Goal: Information Seeking & Learning: Learn about a topic

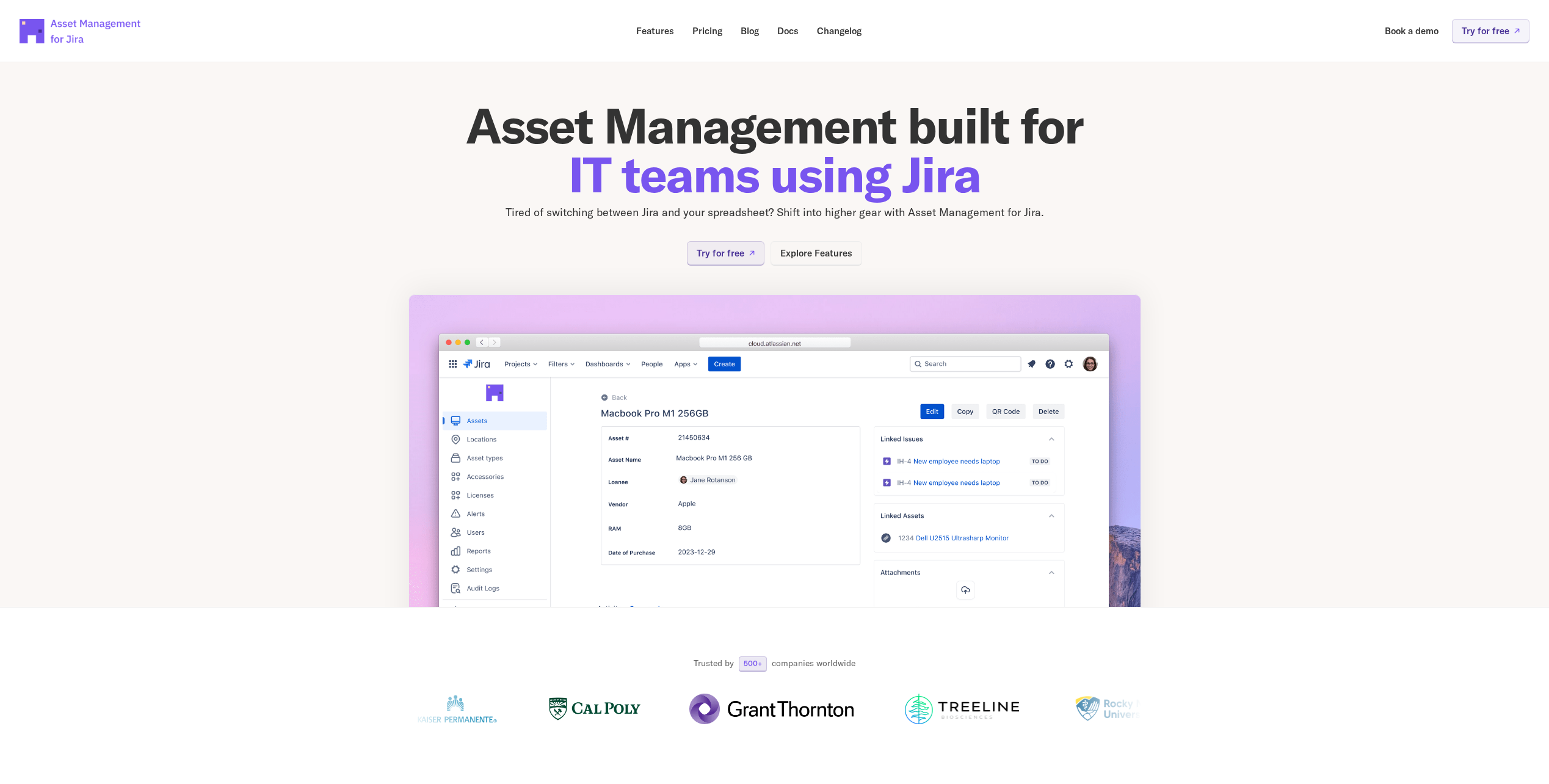
click at [793, 250] on p "Explore Features" at bounding box center [816, 253] width 72 height 9
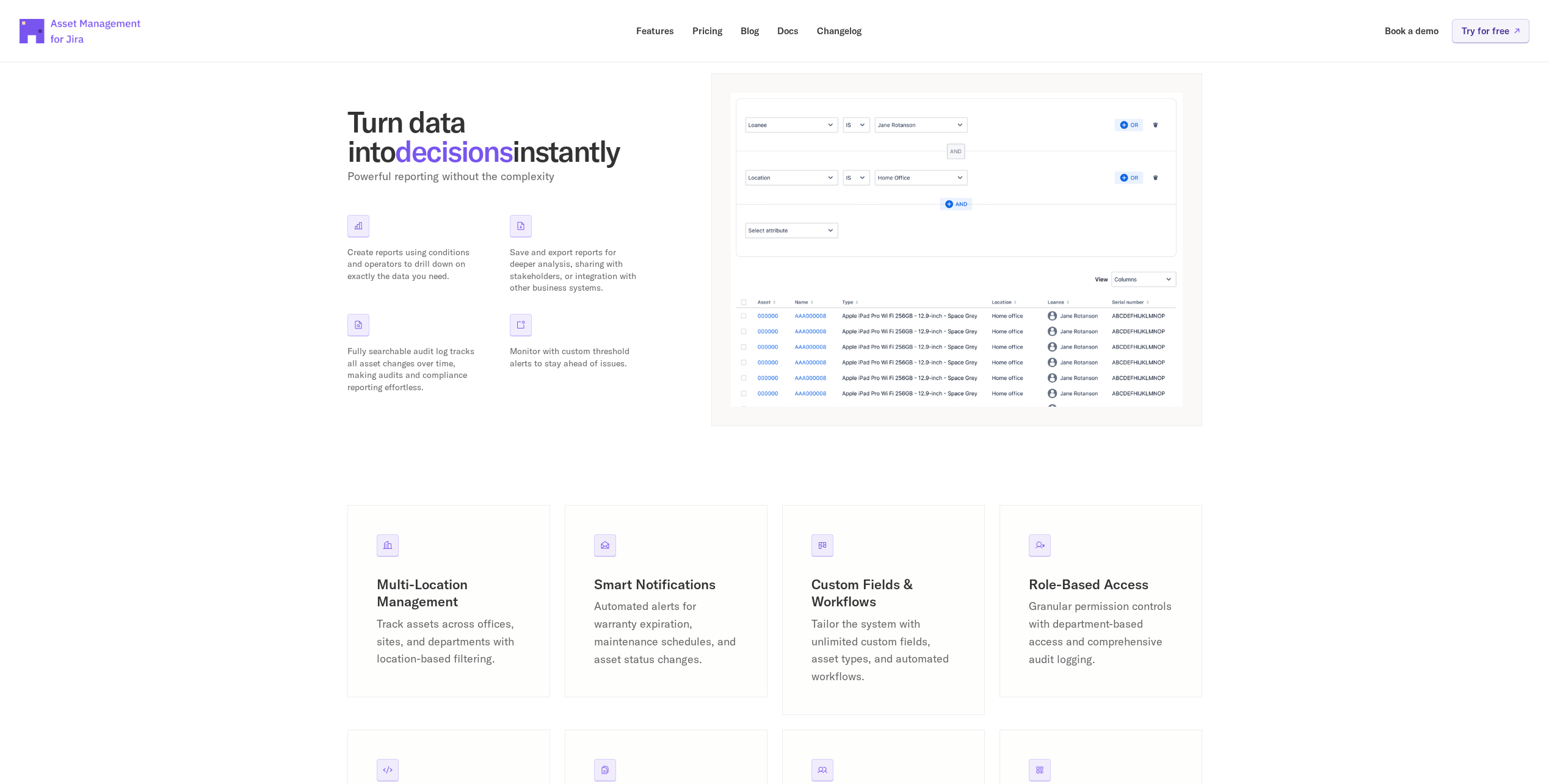
scroll to position [481, 0]
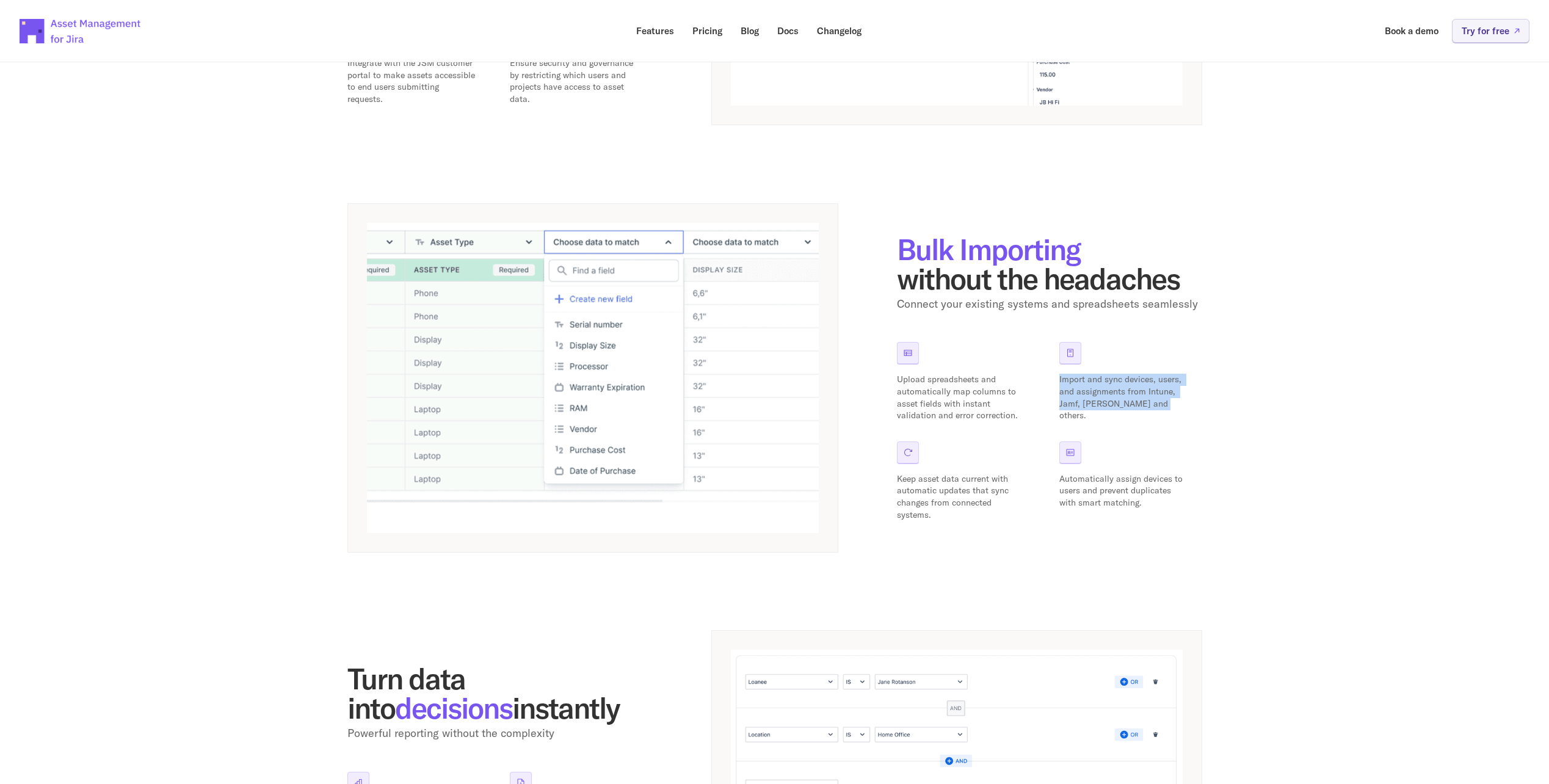
drag, startPoint x: 1060, startPoint y: 380, endPoint x: 1155, endPoint y: 406, distance: 98.5
click at [1155, 406] on p "Import and sync devices, users, and assignments from Intune, Jamf, [PERSON_NAME…" at bounding box center [1123, 397] width 128 height 48
drag, startPoint x: 282, startPoint y: 255, endPoint x: 272, endPoint y: 226, distance: 30.7
click at [284, 255] on div "Features Powerful Asset Management, Simple Implementation. Truly native Jira in…" at bounding box center [774, 273] width 1549 height 1422
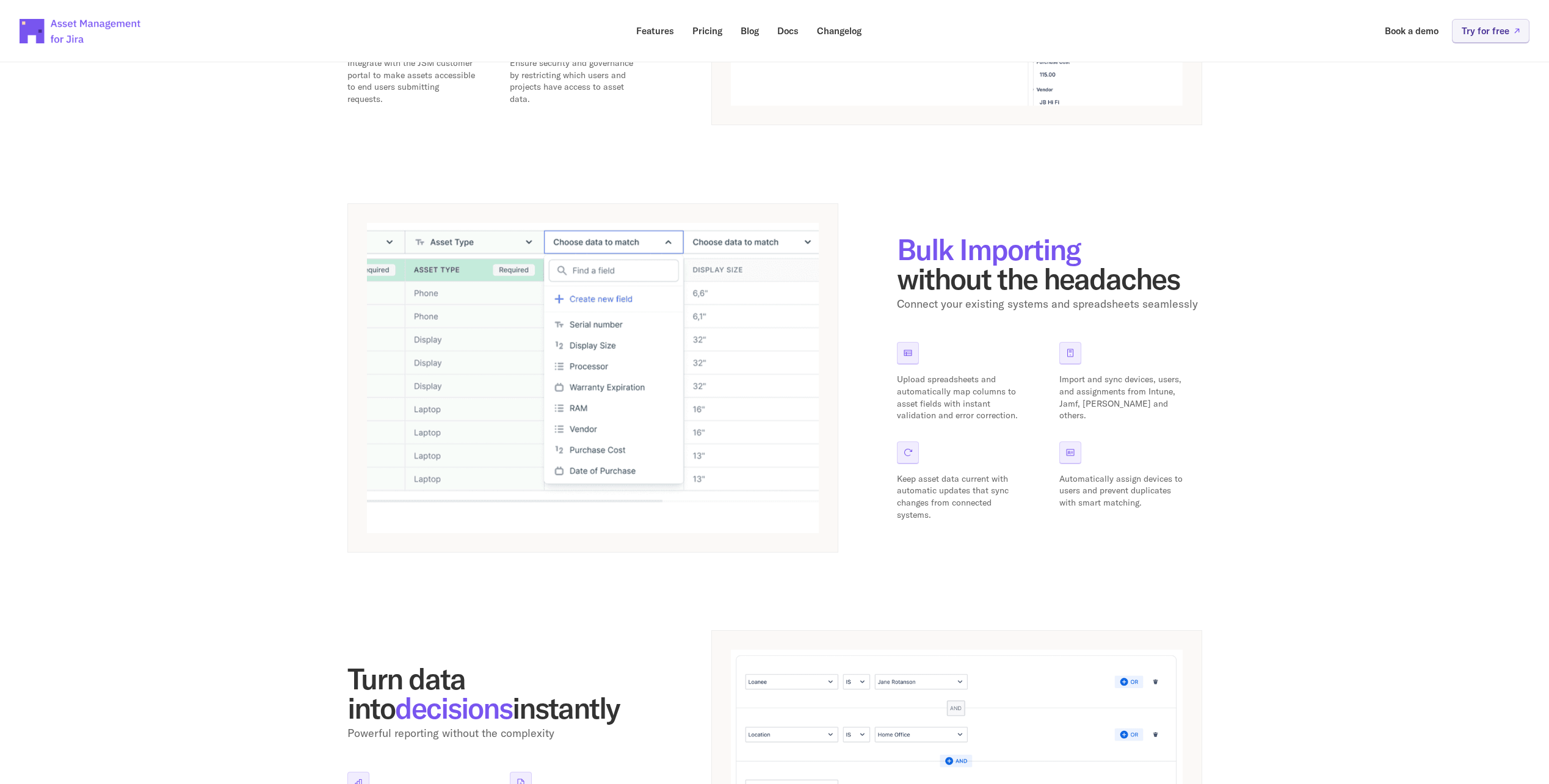
click at [1204, 345] on div "Features Powerful Asset Management, Simple Implementation. Truly native Jira in…" at bounding box center [774, 273] width 1549 height 1422
drag, startPoint x: 1172, startPoint y: 416, endPoint x: 1051, endPoint y: 381, distance: 126.0
click at [1051, 381] on div "Upload spreadsheets and automatically map columns to asset fields with instant …" at bounding box center [1049, 431] width 306 height 179
drag, startPoint x: 1051, startPoint y: 381, endPoint x: 1293, endPoint y: 450, distance: 251.6
click at [1293, 450] on div "Features Powerful Asset Management, Simple Implementation. Truly native Jira in…" at bounding box center [774, 273] width 1549 height 1422
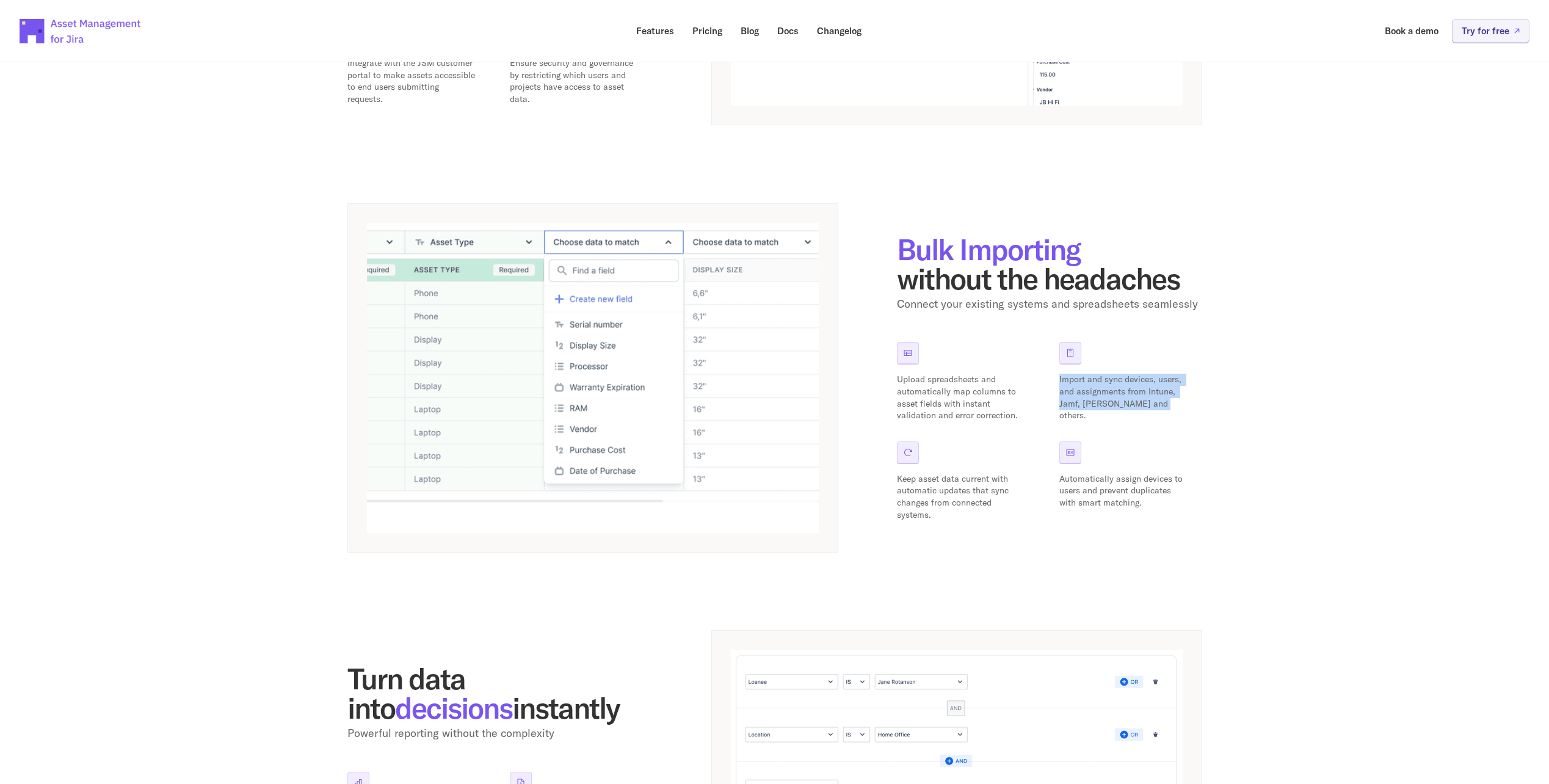
drag, startPoint x: 1155, startPoint y: 410, endPoint x: 1057, endPoint y: 380, distance: 102.5
click at [1057, 380] on div "Upload spreadsheets and automatically map columns to asset fields with instant …" at bounding box center [1049, 431] width 306 height 179
click at [1167, 408] on p "Import and sync devices, users, and assignments from Intune, Jamf, [PERSON_NAME…" at bounding box center [1123, 397] width 128 height 48
drag, startPoint x: 1059, startPoint y: 377, endPoint x: 1141, endPoint y: 401, distance: 85.4
click at [1141, 401] on div "Upload spreadsheets and automatically map columns to asset fields with instant …" at bounding box center [1049, 431] width 306 height 179
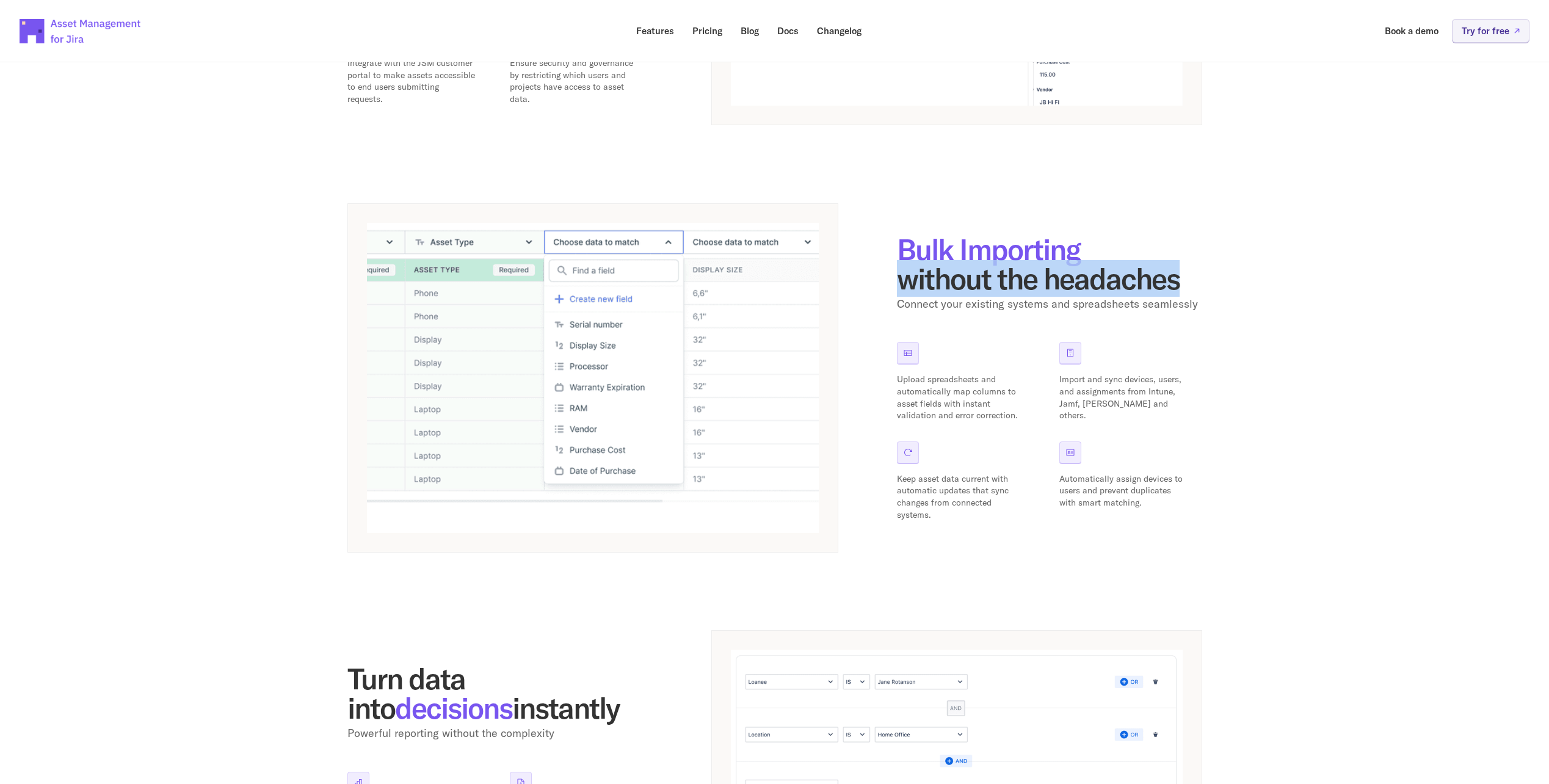
drag, startPoint x: 890, startPoint y: 274, endPoint x: 1230, endPoint y: 285, distance: 340.2
click at [1230, 285] on div "Features Powerful Asset Management, Simple Implementation. Truly native Jira in…" at bounding box center [774, 273] width 1549 height 1422
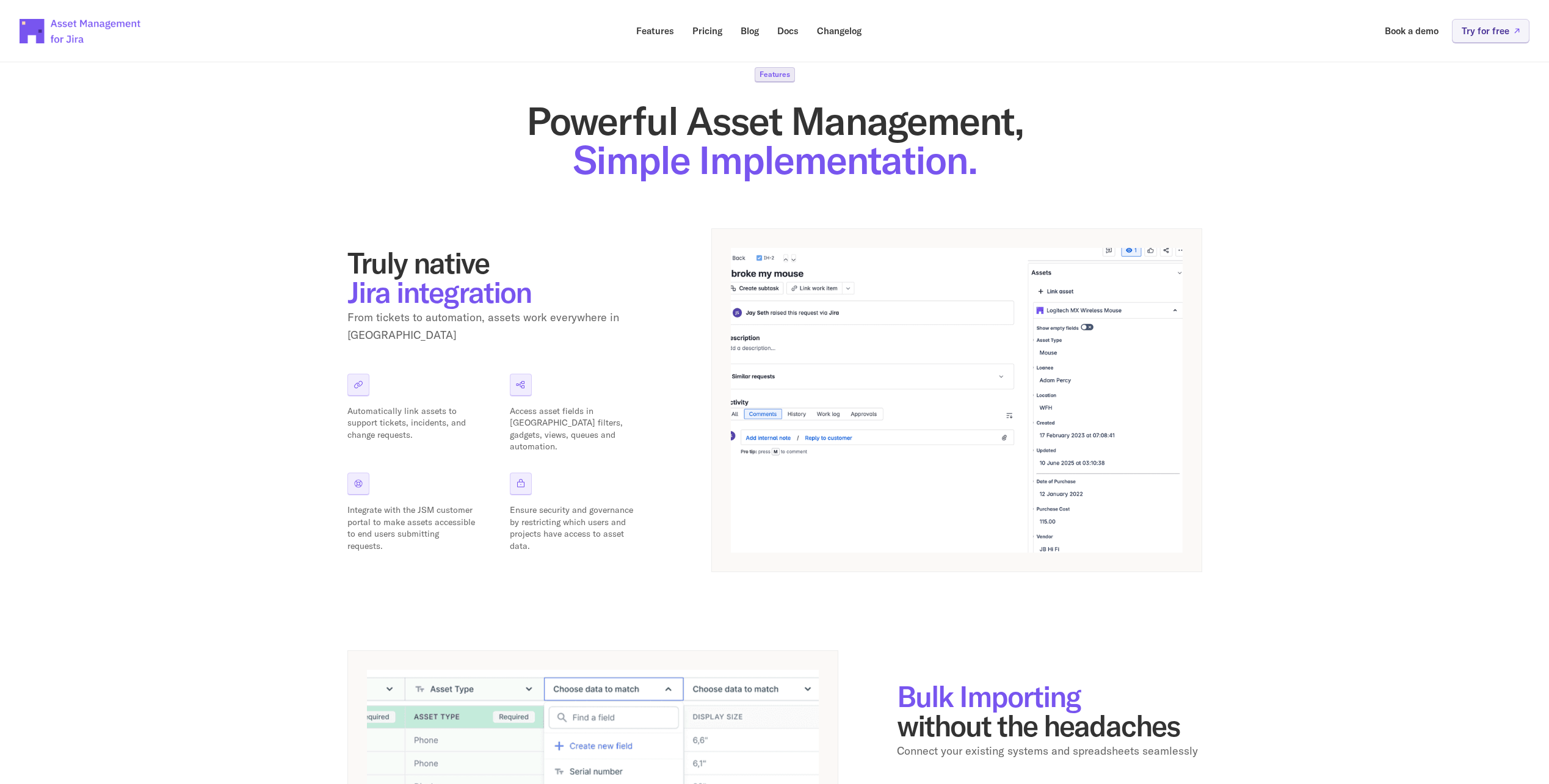
scroll to position [0, 0]
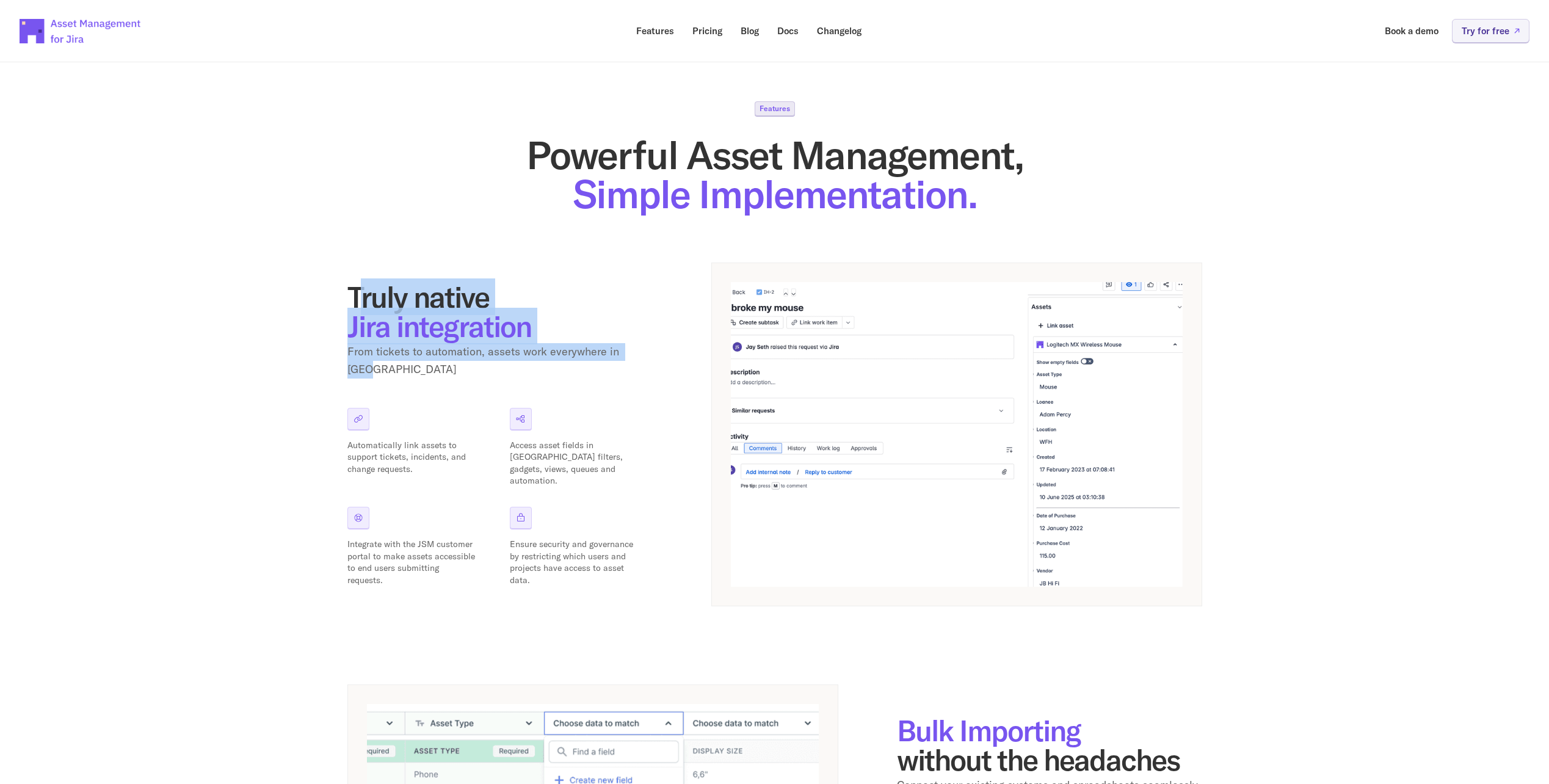
drag, startPoint x: 360, startPoint y: 304, endPoint x: 661, endPoint y: 355, distance: 305.3
click at [661, 355] on div "Truly native Jira integration From tickets to automation, assets work everywher…" at bounding box center [774, 434] width 855 height 343
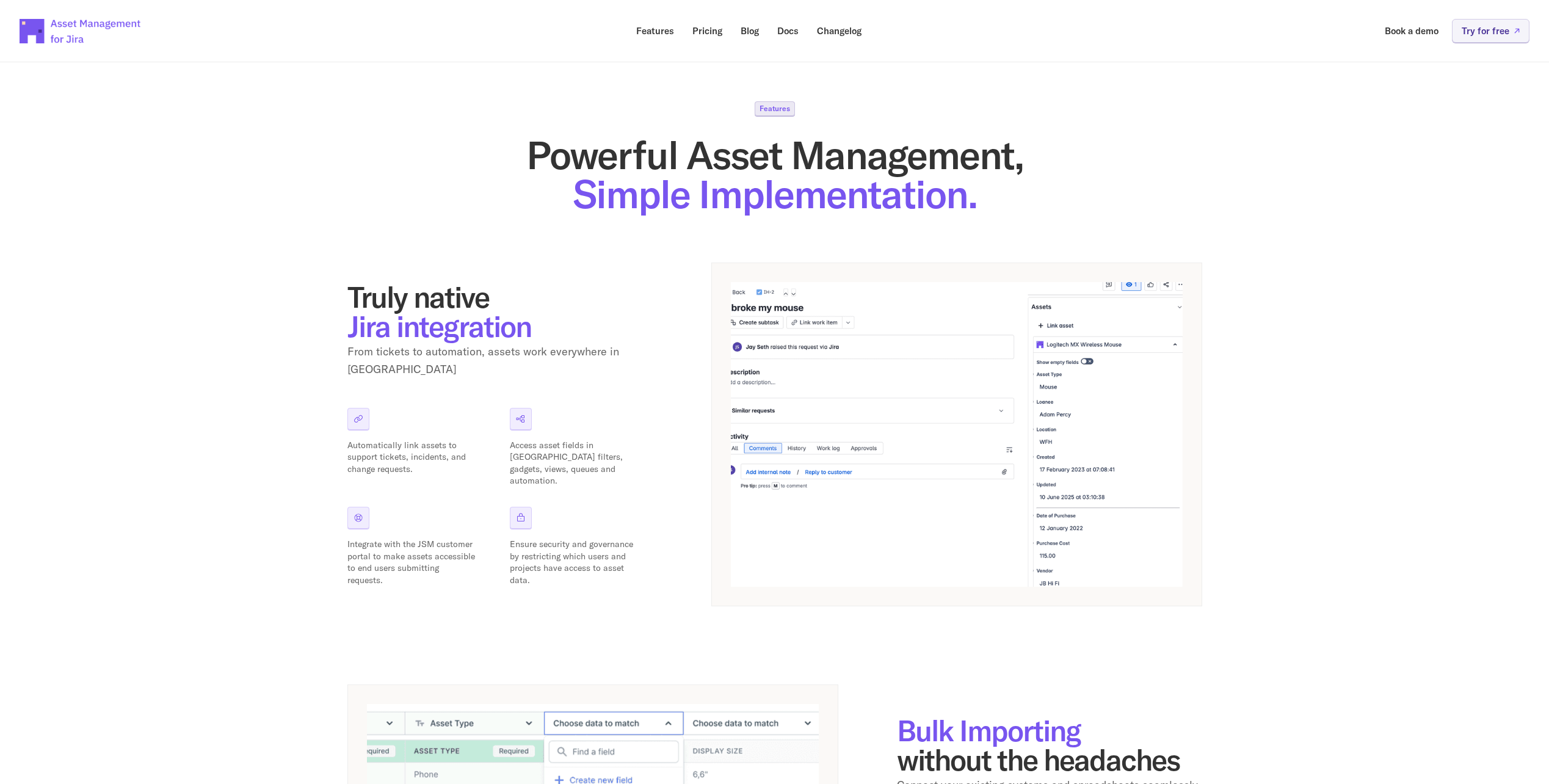
drag, startPoint x: 655, startPoint y: 368, endPoint x: 670, endPoint y: 356, distance: 19.2
click at [670, 356] on div "Truly native Jira integration From tickets to automation, assets work everywher…" at bounding box center [774, 434] width 855 height 343
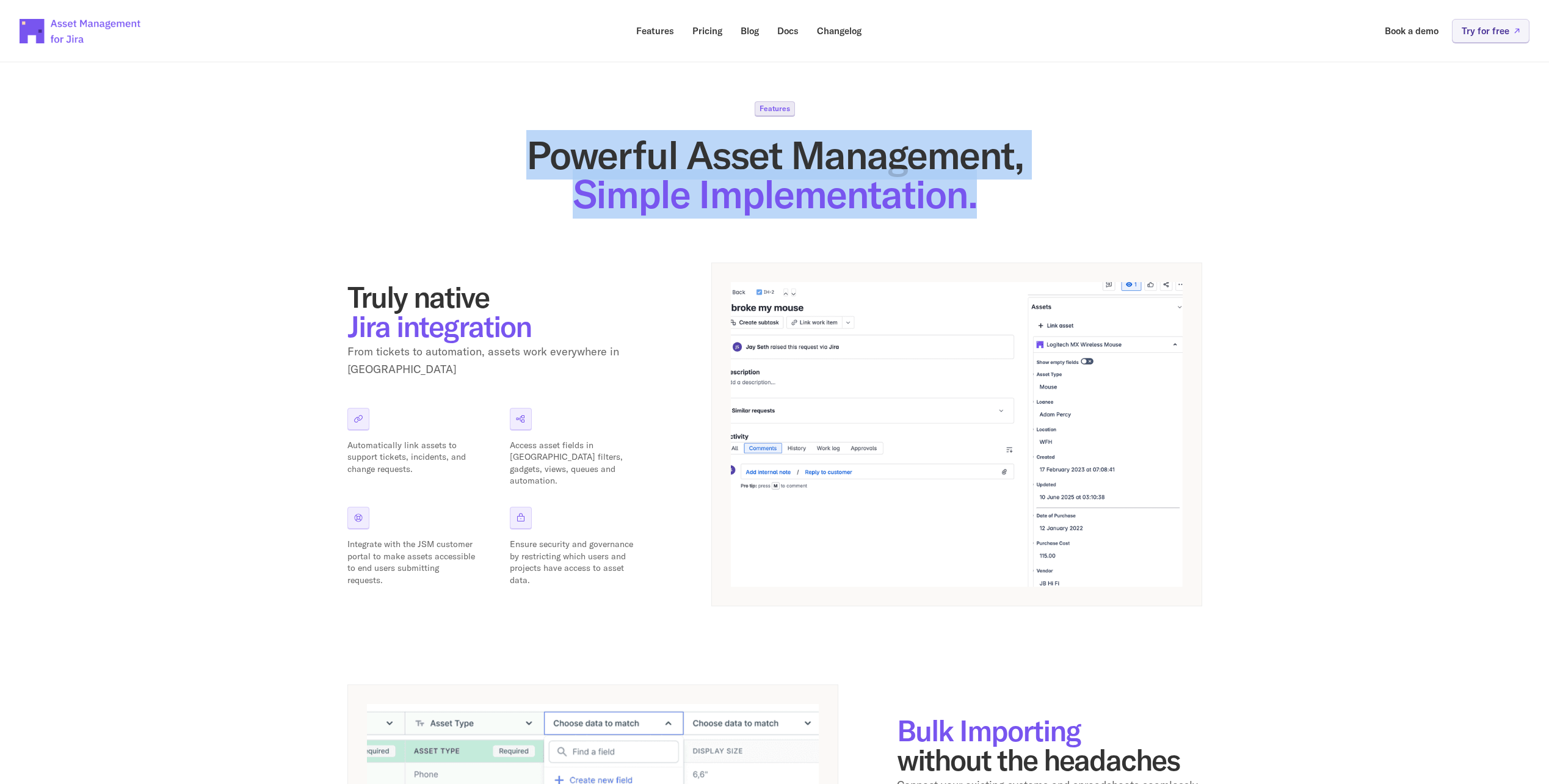
drag, startPoint x: 537, startPoint y: 156, endPoint x: 1033, endPoint y: 203, distance: 498.2
click at [1033, 203] on h1 "Powerful Asset Management, Simple Implementation." at bounding box center [774, 174] width 855 height 79
drag, startPoint x: 587, startPoint y: 154, endPoint x: 1001, endPoint y: 204, distance: 417.0
click at [1001, 204] on h1 "Powerful Asset Management, Simple Implementation." at bounding box center [774, 174] width 855 height 79
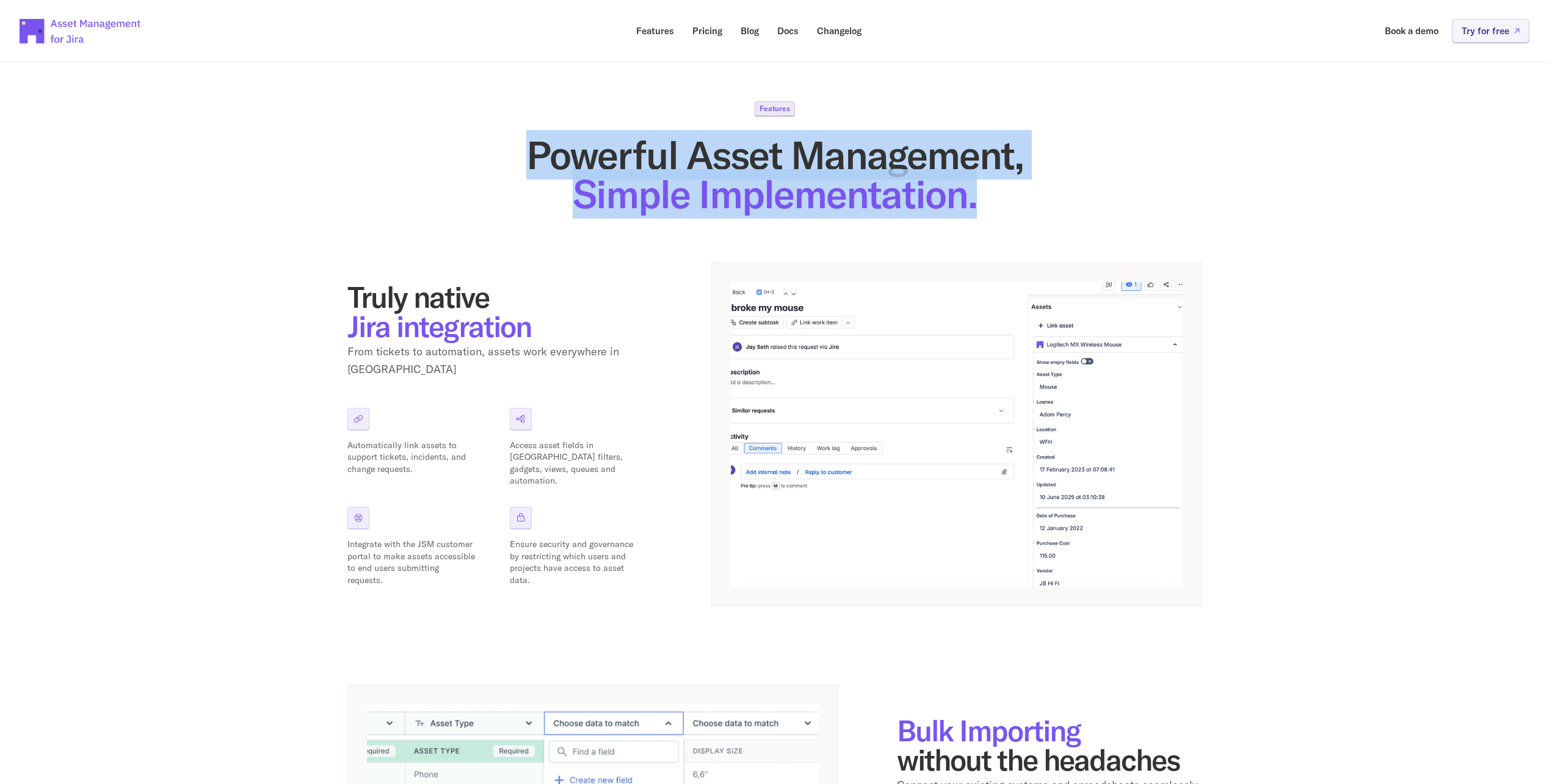
click at [1002, 208] on h1 "Powerful Asset Management, Simple Implementation." at bounding box center [774, 174] width 855 height 79
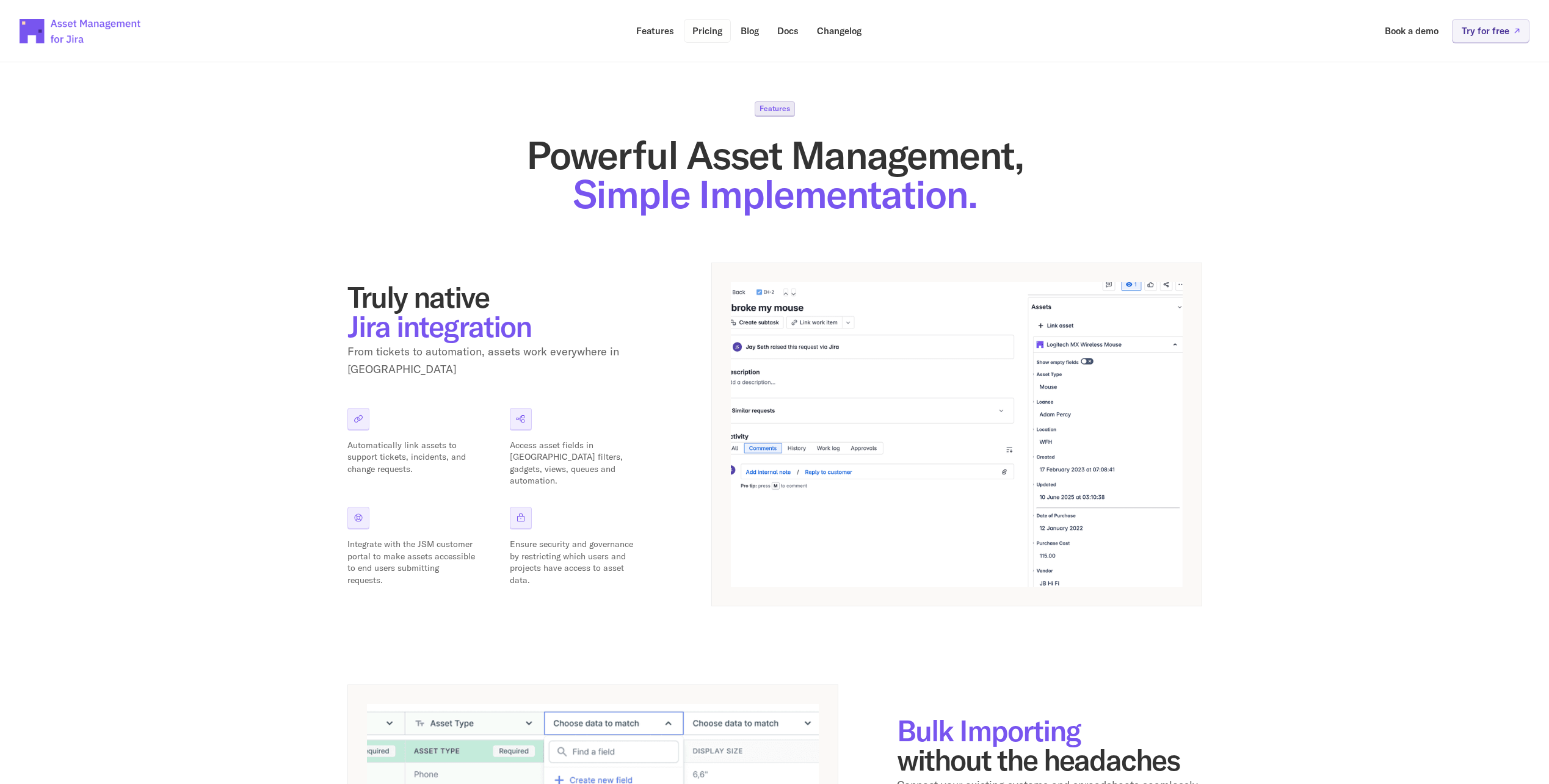
click at [713, 29] on p "Pricing" at bounding box center [708, 30] width 30 height 9
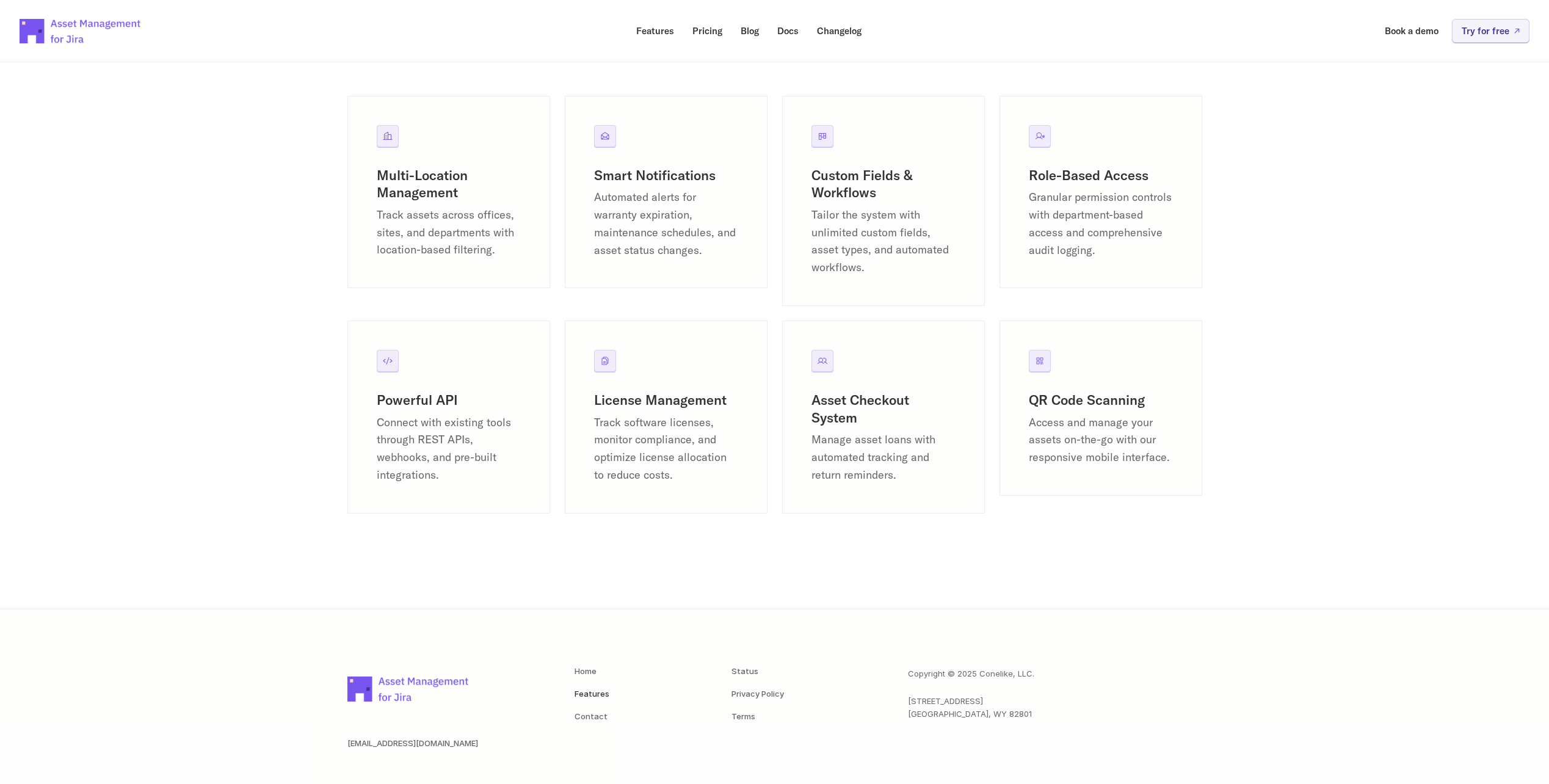
scroll to position [1480, 0]
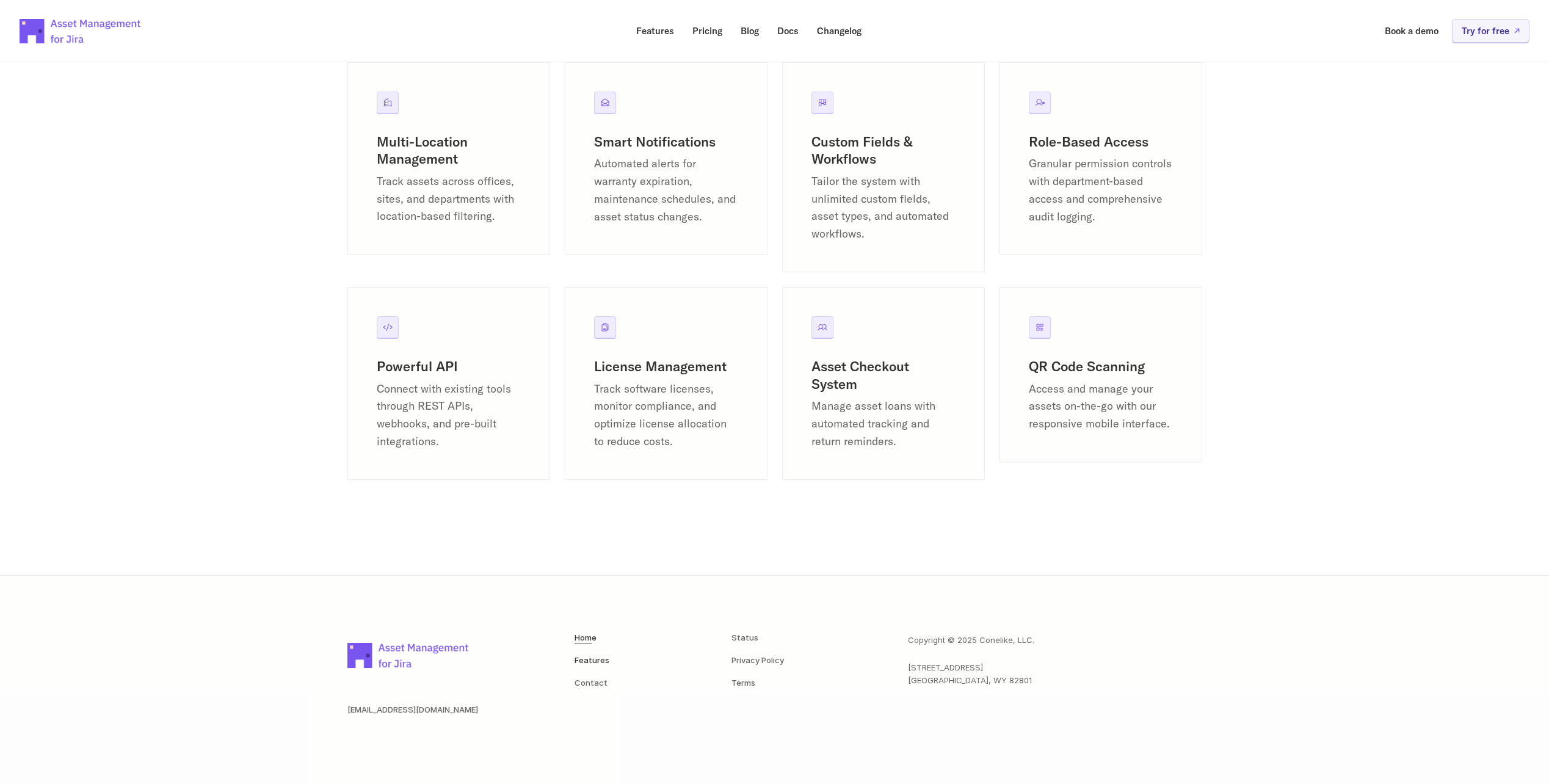
click at [593, 641] on link "Home" at bounding box center [585, 637] width 22 height 10
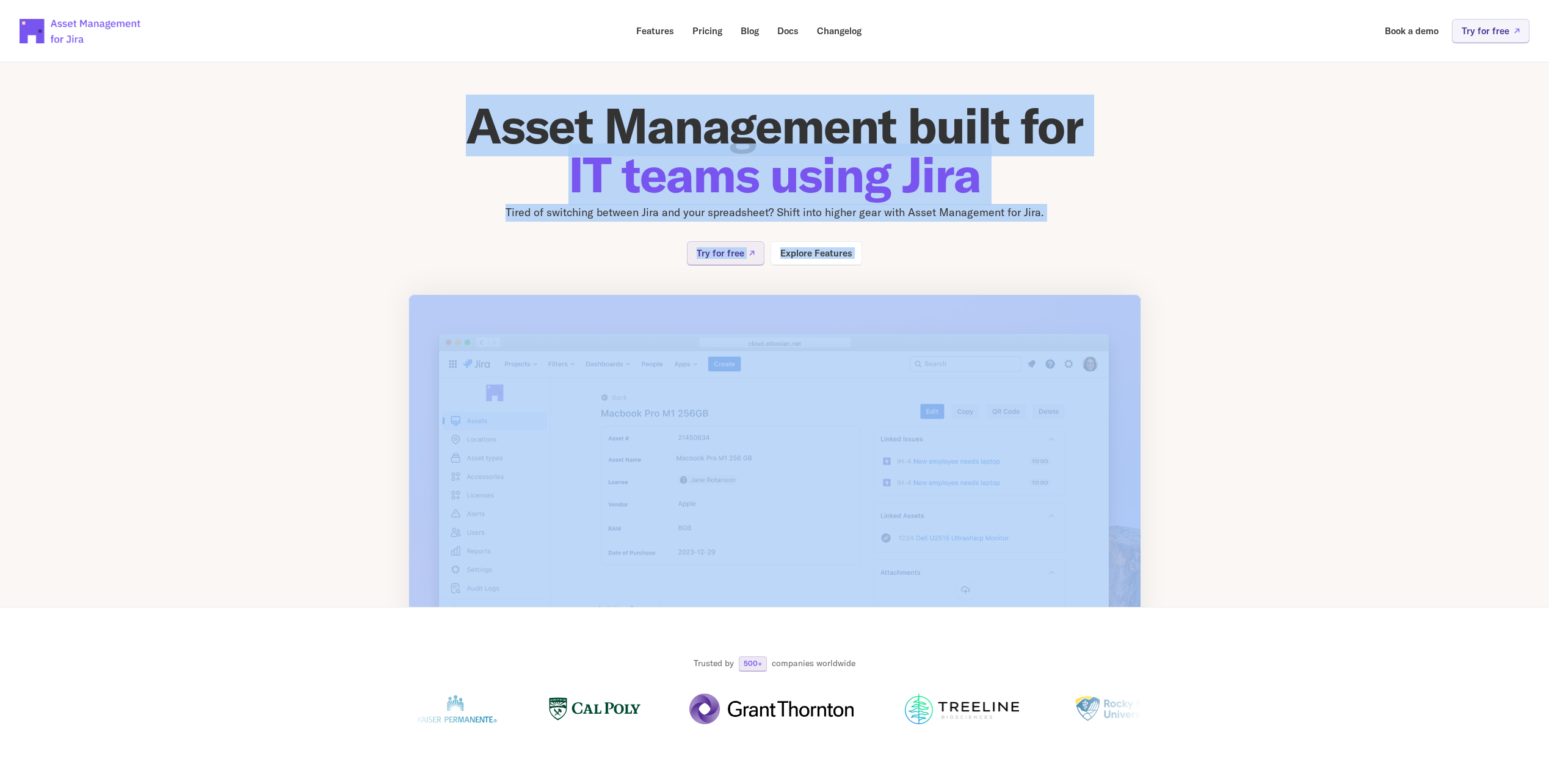
drag, startPoint x: 305, startPoint y: 304, endPoint x: 442, endPoint y: 119, distance: 230.2
click at [442, 119] on section "Asset Management built for IT teams using Jira Tired of switching between Jira …" at bounding box center [774, 324] width 1549 height 564
click at [442, 122] on h1 "Asset Management built for IT teams using Jira" at bounding box center [774, 150] width 733 height 98
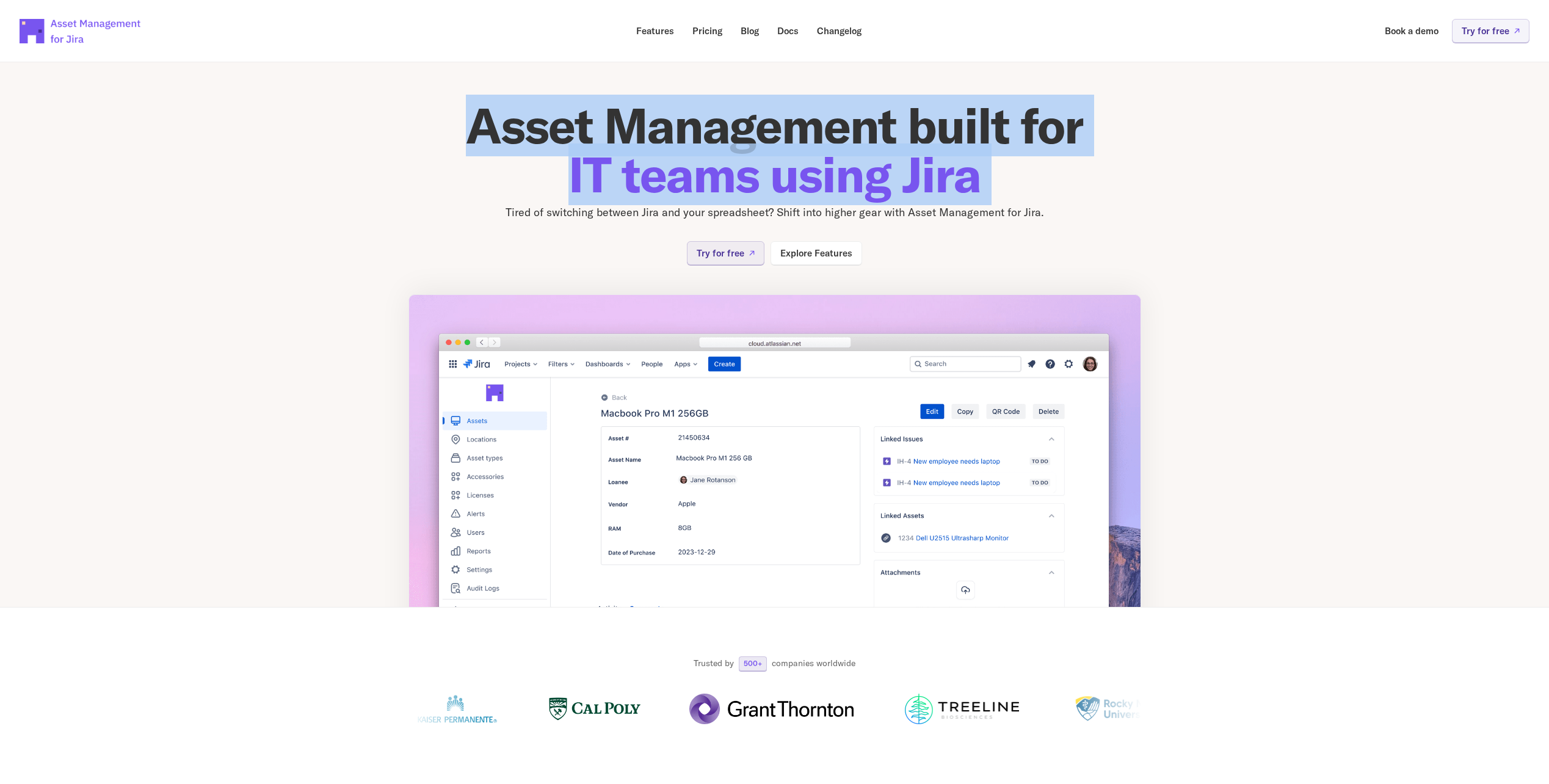
drag, startPoint x: 442, startPoint y: 122, endPoint x: 1040, endPoint y: 198, distance: 602.8
click at [1040, 198] on h1 "Asset Management built for IT teams using Jira" at bounding box center [774, 150] width 733 height 98
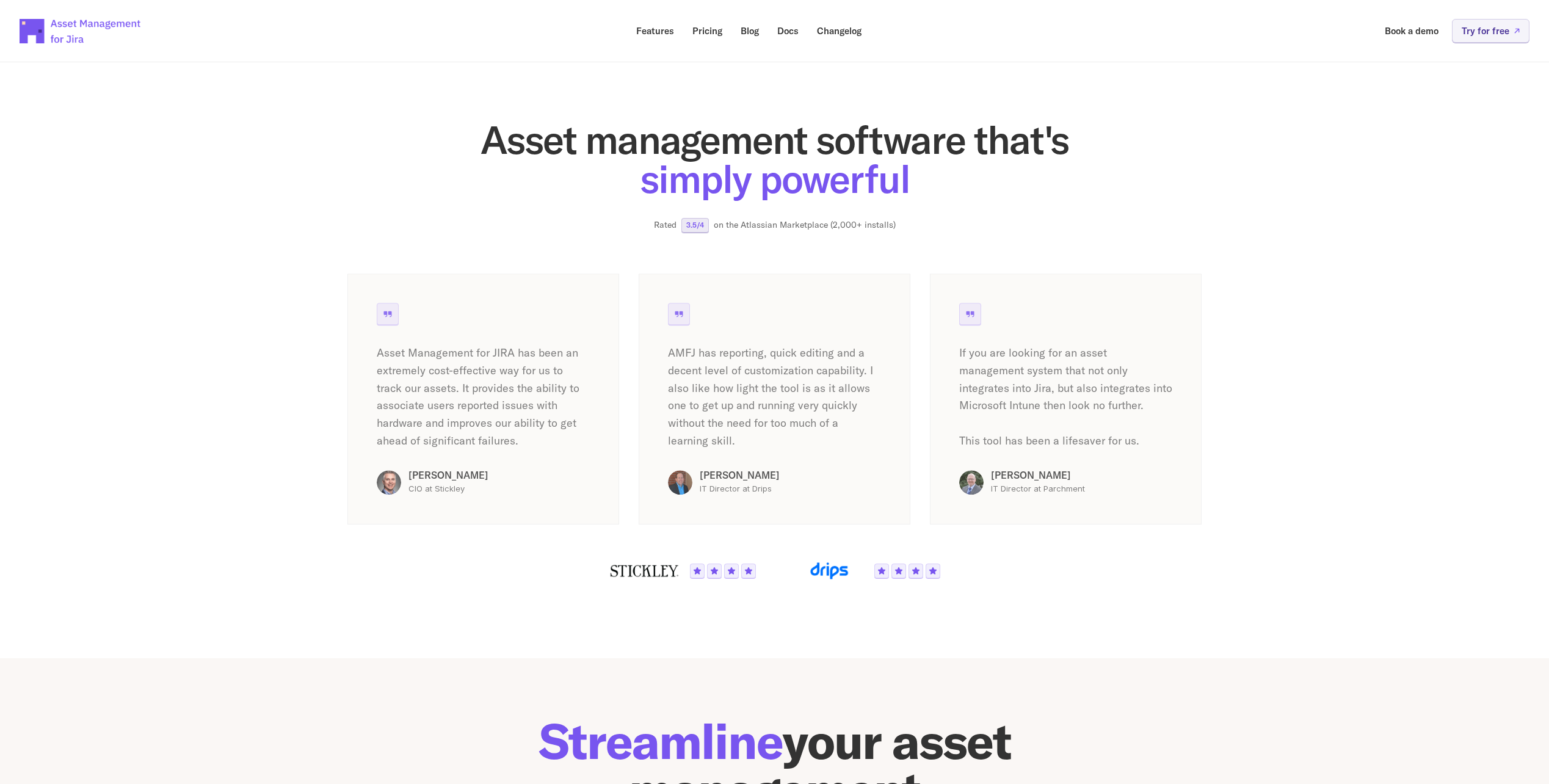
scroll to position [2198, 0]
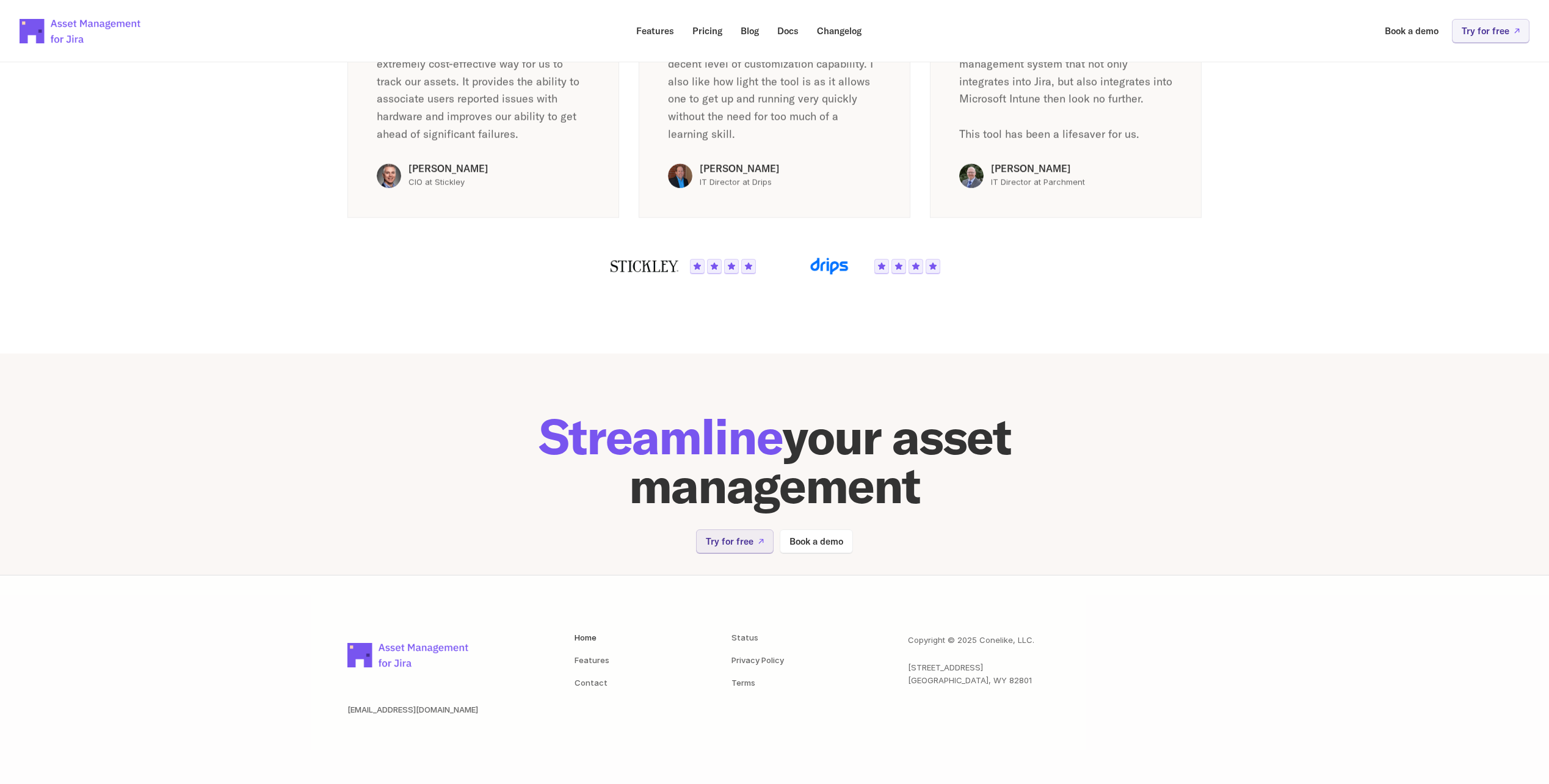
drag, startPoint x: 521, startPoint y: 441, endPoint x: 1019, endPoint y: 489, distance: 500.3
click at [1019, 489] on h1 "Streamline your asset management" at bounding box center [774, 461] width 733 height 98
drag, startPoint x: 964, startPoint y: 489, endPoint x: 382, endPoint y: 426, distance: 585.4
click at [382, 426] on section "Streamline your asset management Try for free Book a demo" at bounding box center [774, 464] width 1549 height 222
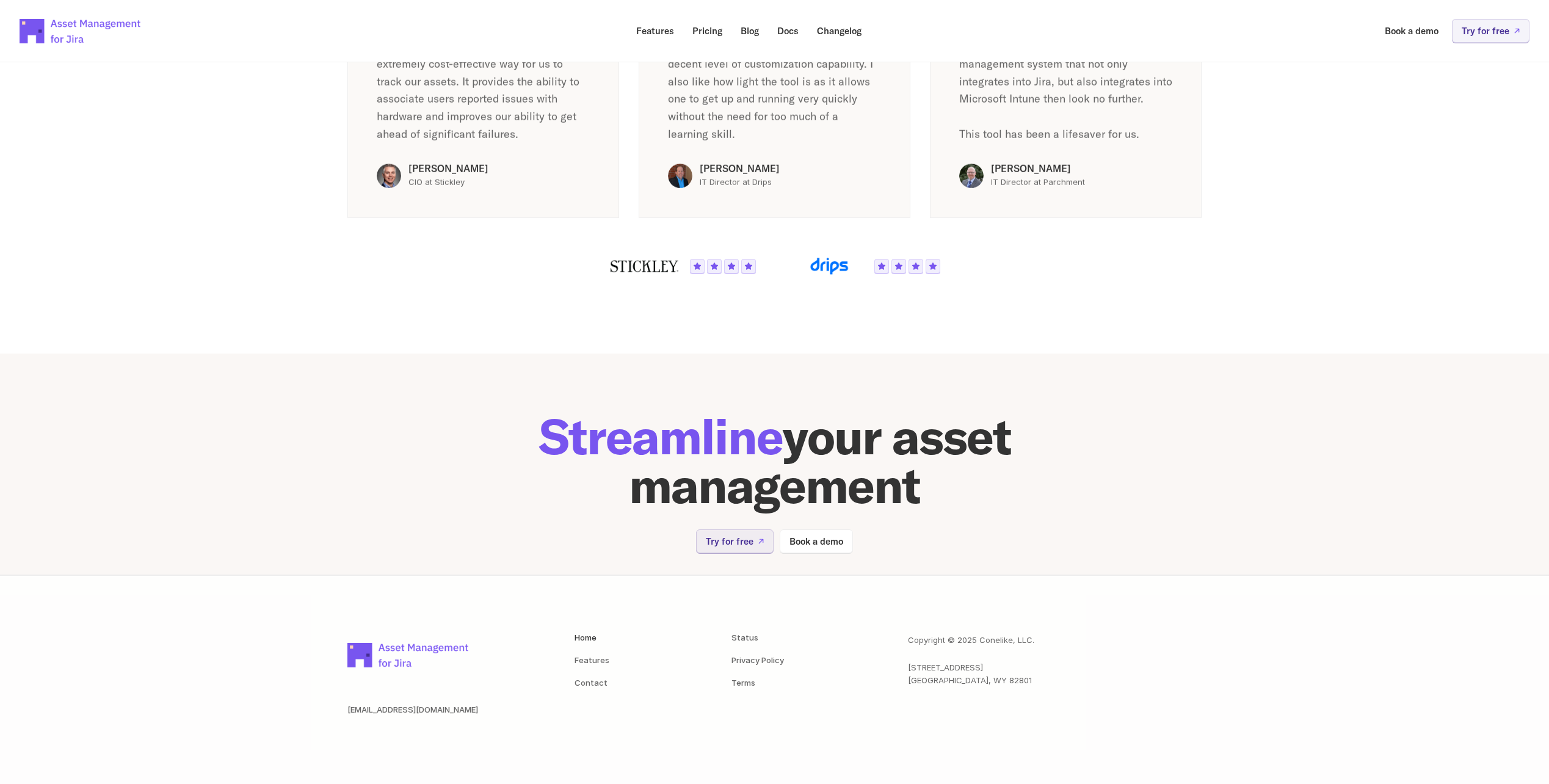
click at [919, 462] on h1 "Streamline your asset management" at bounding box center [774, 461] width 733 height 98
drag, startPoint x: 848, startPoint y: 472, endPoint x: 476, endPoint y: 410, distance: 377.1
click at [476, 410] on div "Streamline your asset management Try for free Book a demo" at bounding box center [774, 464] width 733 height 222
drag, startPoint x: 476, startPoint y: 410, endPoint x: 493, endPoint y: 427, distance: 24.0
click at [493, 427] on h1 "Streamline your asset management" at bounding box center [774, 461] width 733 height 98
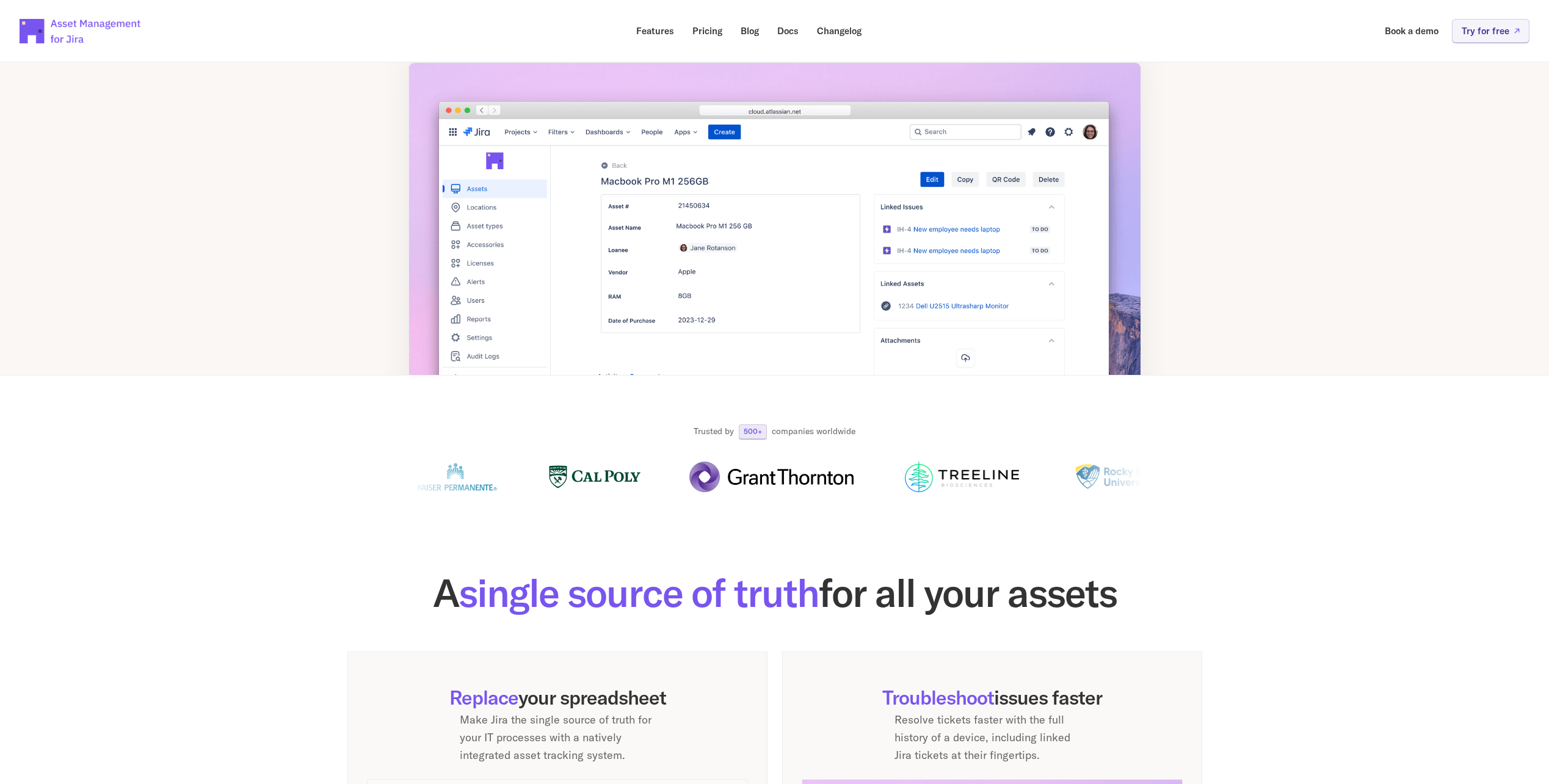
scroll to position [0, 0]
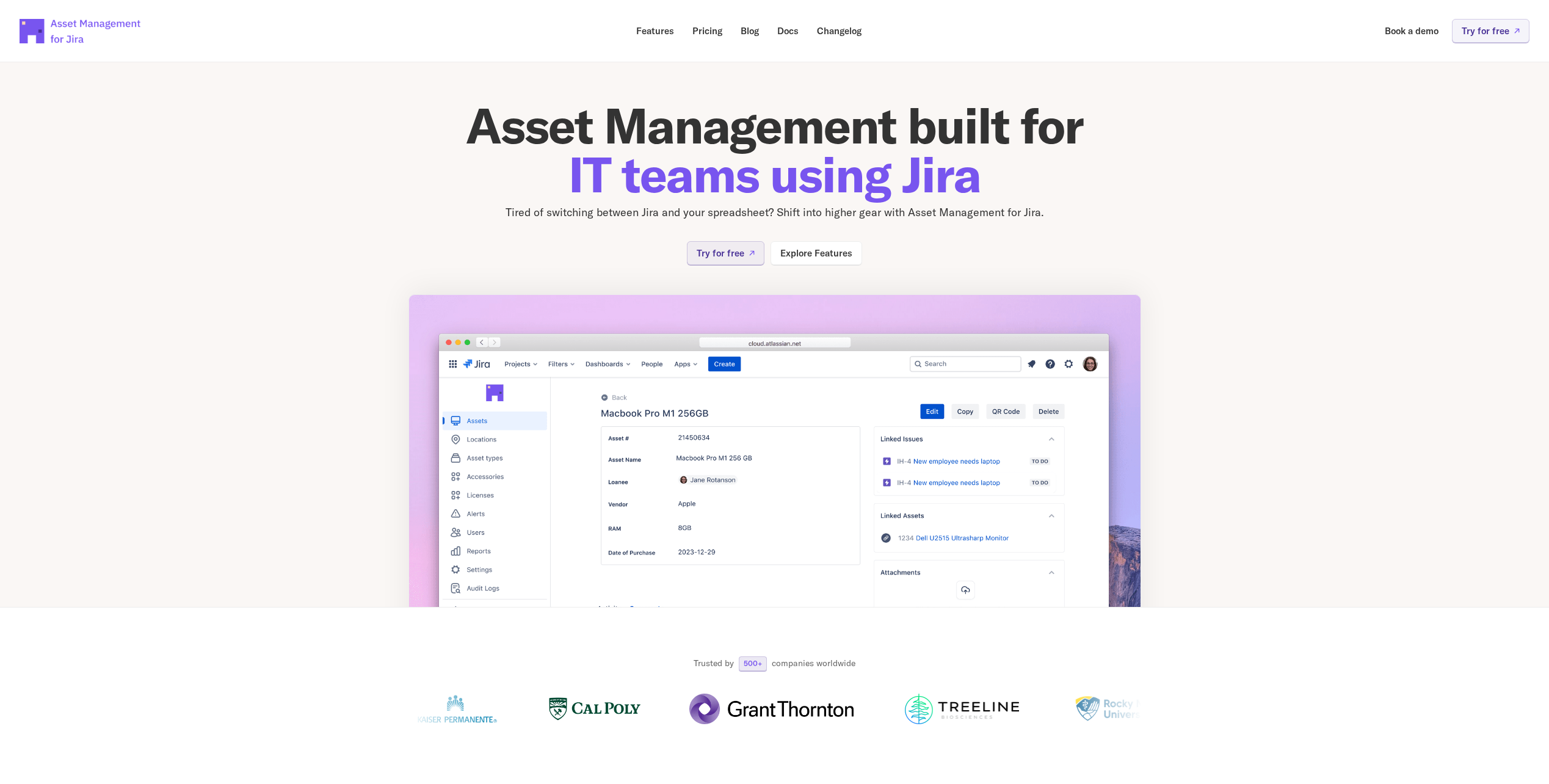
drag, startPoint x: 386, startPoint y: 381, endPoint x: 1176, endPoint y: 386, distance: 790.0
click at [1176, 386] on section "Asset Management built for IT teams using Jira Tired of switching between Jira …" at bounding box center [774, 324] width 1549 height 564
click at [855, 34] on p "Changelog" at bounding box center [839, 30] width 45 height 9
click at [662, 29] on p "Features" at bounding box center [655, 30] width 38 height 9
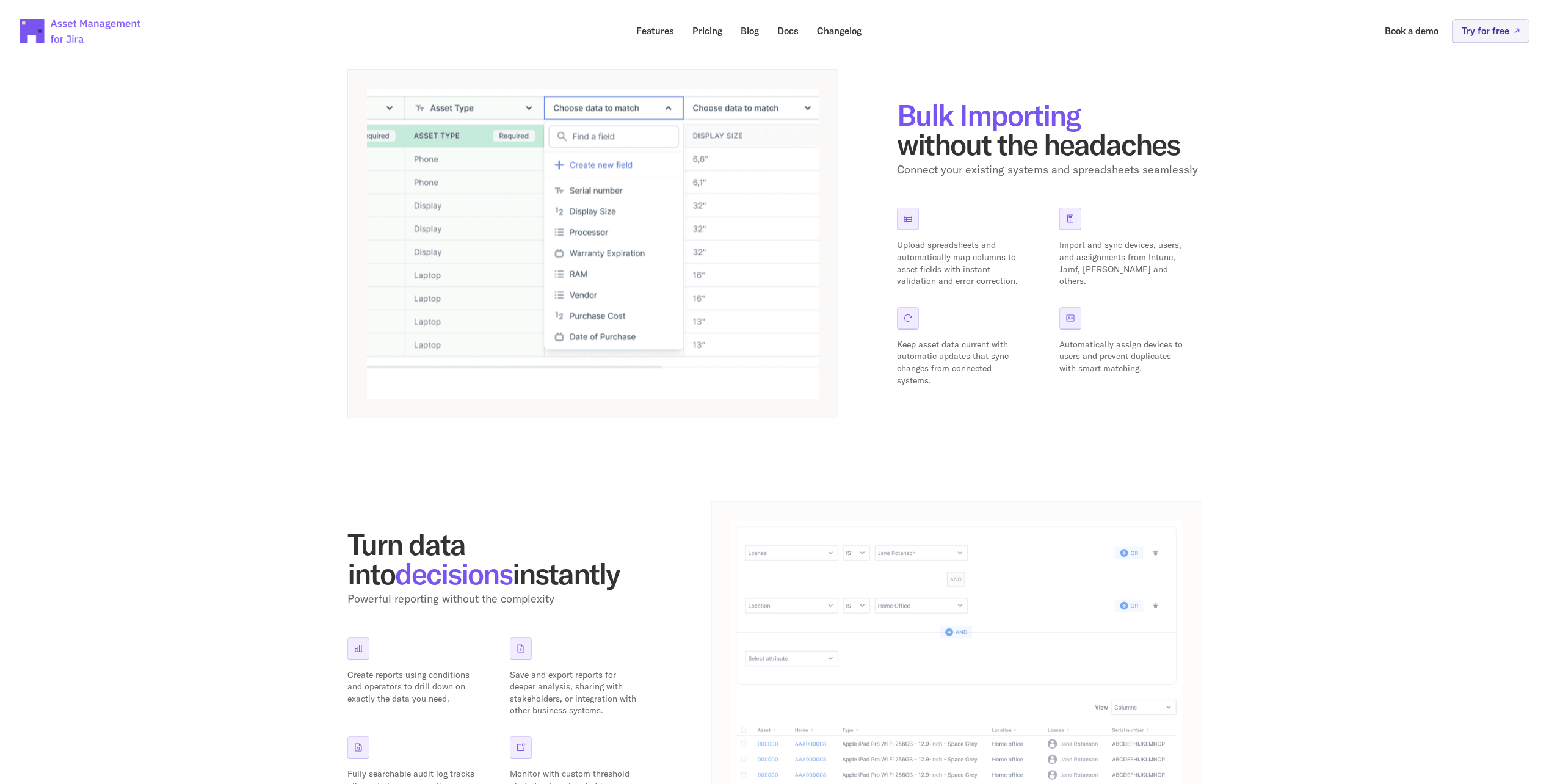
scroll to position [549, 0]
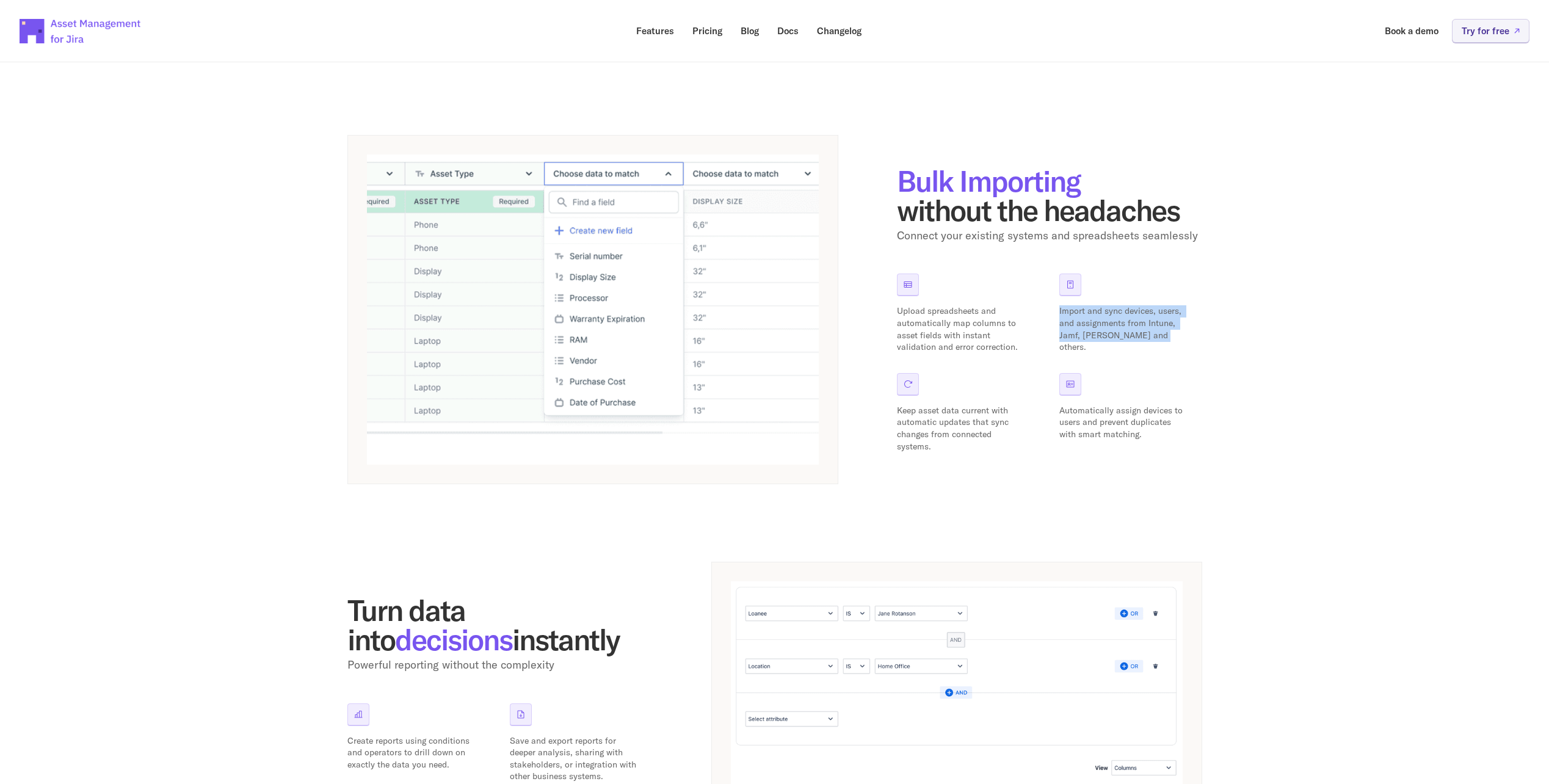
drag, startPoint x: 1051, startPoint y: 314, endPoint x: 1205, endPoint y: 342, distance: 156.5
click at [1205, 342] on div "Features Powerful Asset Management, Simple Implementation. Truly native Jira in…" at bounding box center [774, 204] width 1549 height 1422
drag, startPoint x: 1205, startPoint y: 342, endPoint x: 1166, endPoint y: 343, distance: 39.0
click at [1166, 343] on div "Import and sync devices, users, and assignments from Intune, Jamf, [PERSON_NAME…" at bounding box center [1131, 313] width 143 height 80
drag, startPoint x: 1152, startPoint y: 337, endPoint x: 1054, endPoint y: 314, distance: 100.7
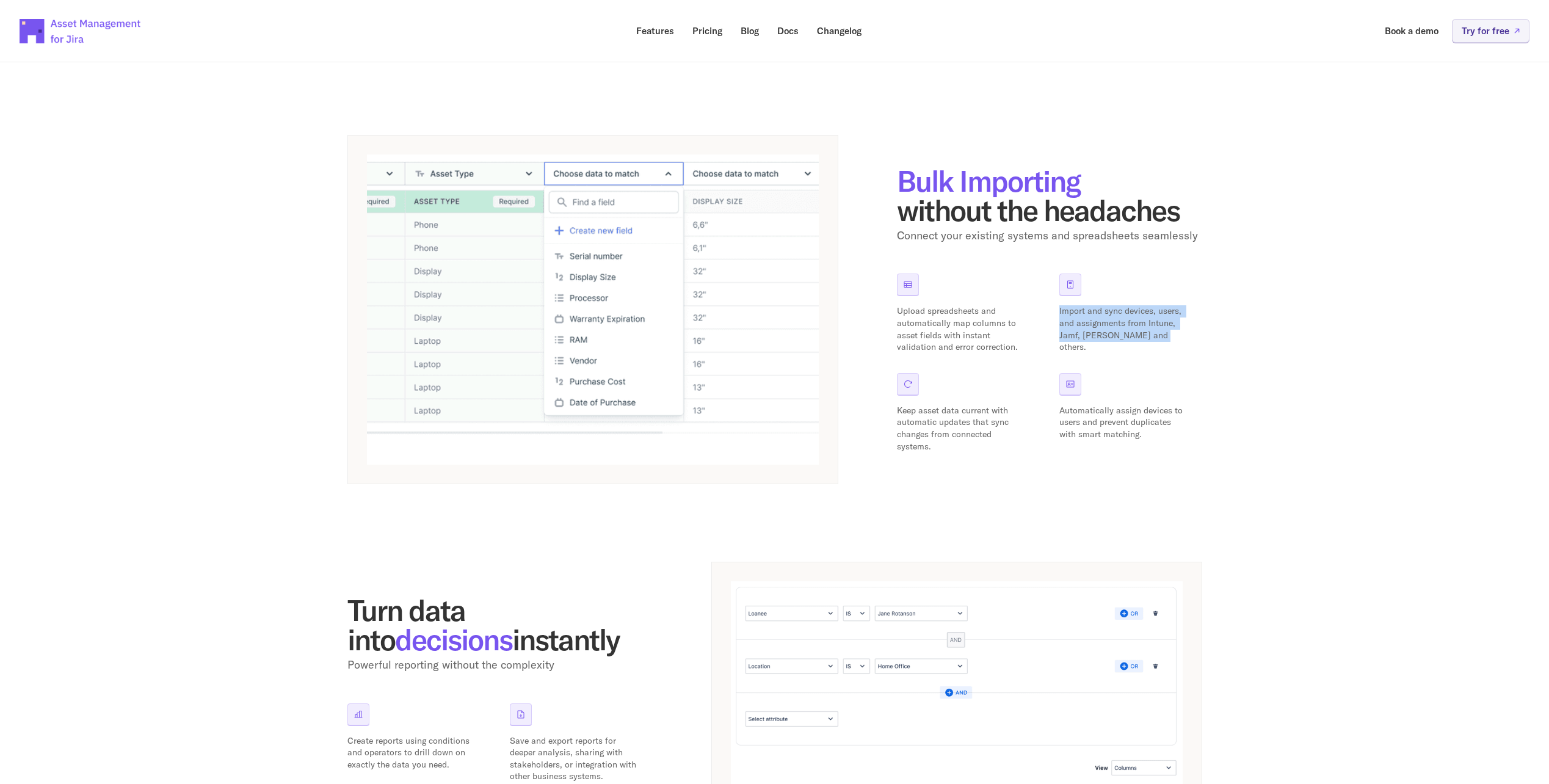
click at [1054, 314] on div "Upload spreadsheets and automatically map columns to asset fields with instant …" at bounding box center [1049, 363] width 306 height 179
drag, startPoint x: 895, startPoint y: 313, endPoint x: 1017, endPoint y: 346, distance: 126.4
click at [1017, 346] on div "Bulk Importing without the headaches Connect your existing systems and spreadsh…" at bounding box center [774, 309] width 855 height 349
click at [1017, 346] on p "Upload spreadsheets and automatically map columns to asset fields with instant …" at bounding box center [961, 329] width 128 height 48
drag, startPoint x: 888, startPoint y: 406, endPoint x: 997, endPoint y: 460, distance: 121.6
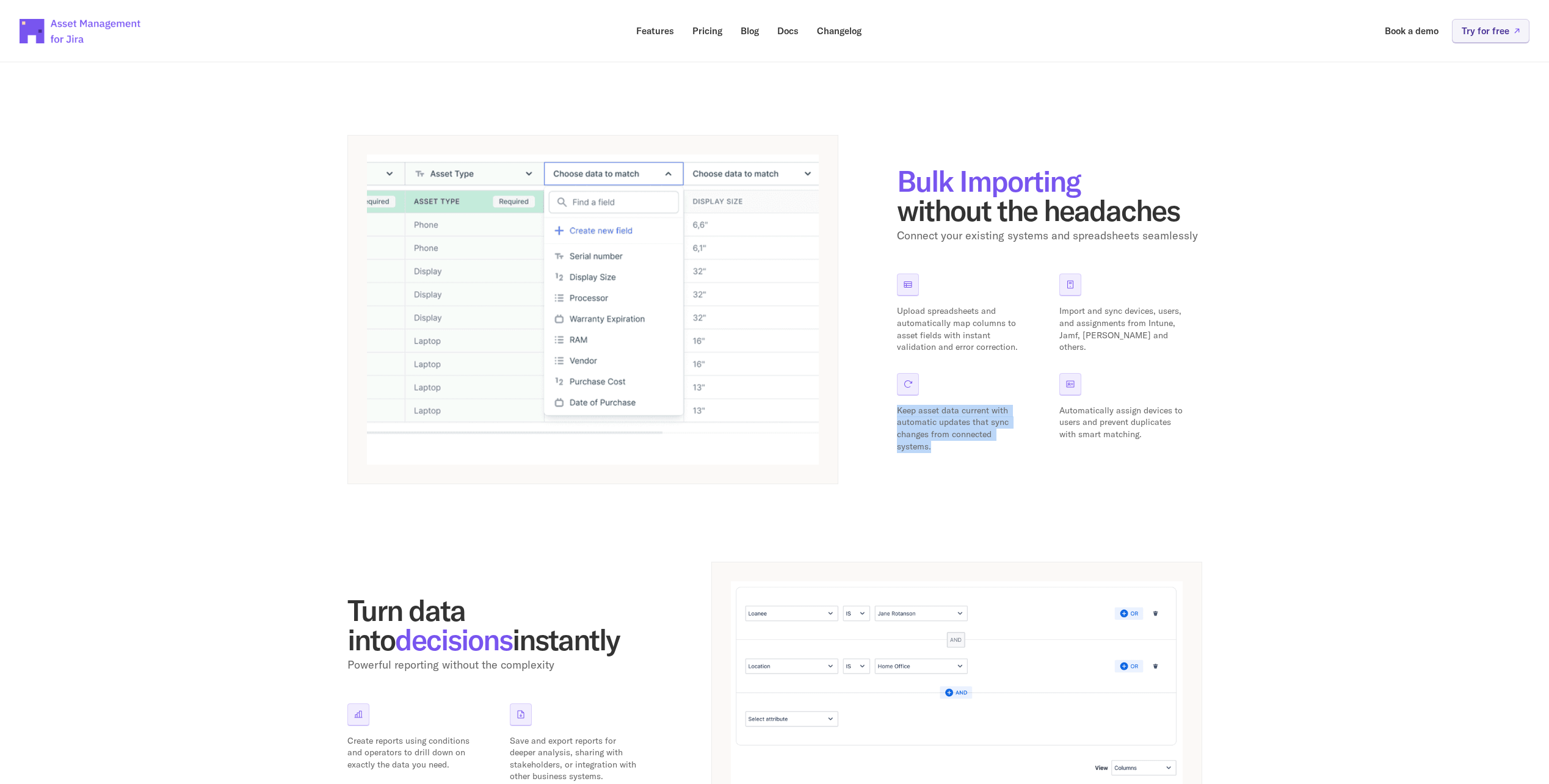
click at [997, 460] on div "Bulk Importing without the headaches Connect your existing systems and spreadsh…" at bounding box center [774, 309] width 855 height 349
drag, startPoint x: 997, startPoint y: 460, endPoint x: 945, endPoint y: 456, distance: 52.2
click at [945, 456] on div "Bulk Importing without the headaches Connect your existing systems and spreadsh…" at bounding box center [774, 309] width 855 height 349
drag, startPoint x: 899, startPoint y: 407, endPoint x: 972, endPoint y: 448, distance: 83.7
click at [972, 448] on p "Keep asset data current with automatic updates that sync changes from connected…" at bounding box center [961, 429] width 128 height 48
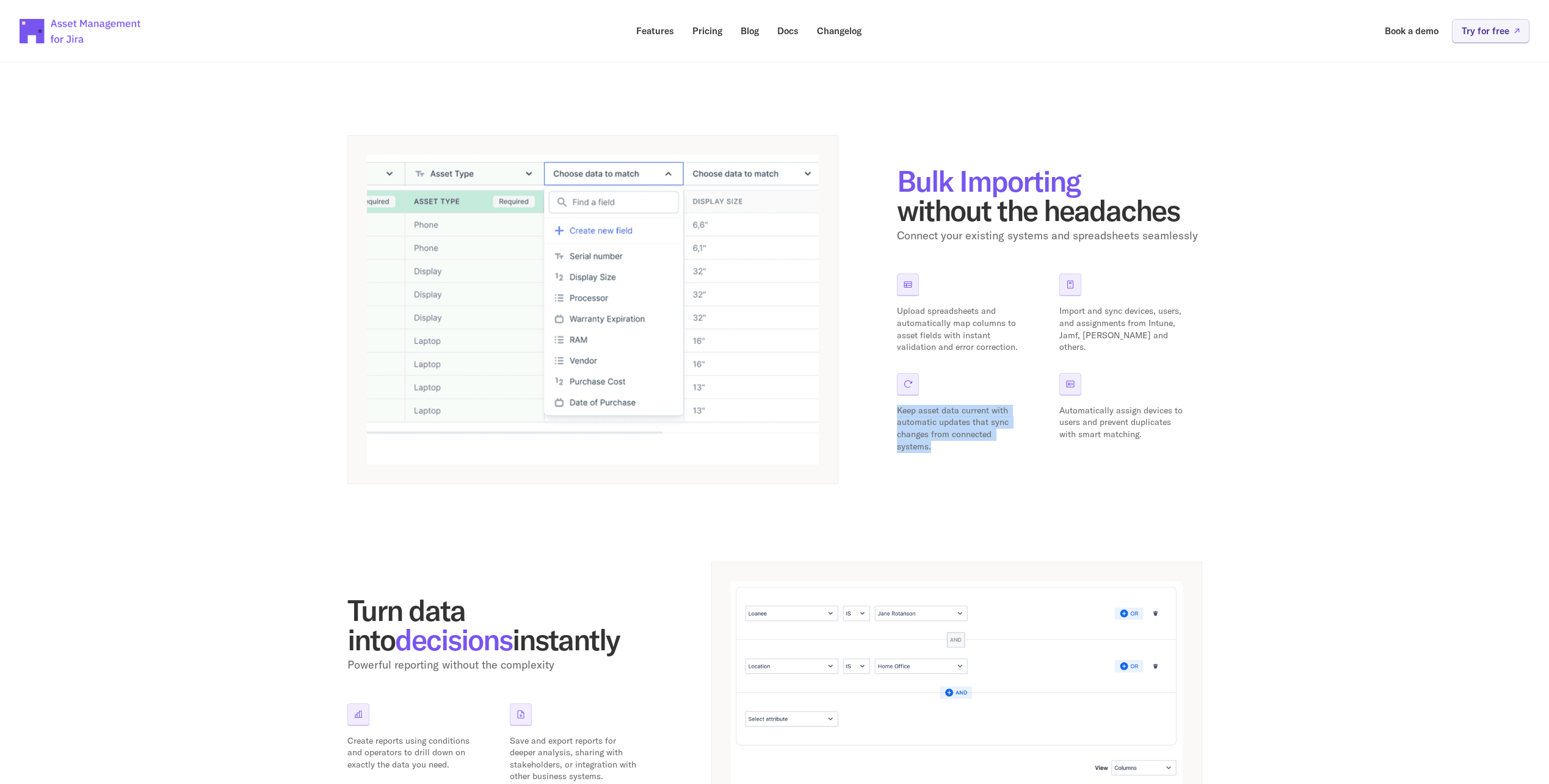
click at [972, 448] on p "Keep asset data current with automatic updates that sync changes from connected…" at bounding box center [961, 429] width 128 height 48
drag, startPoint x: 1120, startPoint y: 410, endPoint x: 1174, endPoint y: 436, distance: 59.9
click at [1174, 436] on div "Upload spreadsheets and automatically map columns to asset fields with instant …" at bounding box center [1049, 363] width 306 height 179
click at [1174, 436] on p "Automatically assign devices to users and prevent duplicates with smart matchin…" at bounding box center [1123, 423] width 128 height 36
drag, startPoint x: 1161, startPoint y: 437, endPoint x: 1055, endPoint y: 410, distance: 109.4
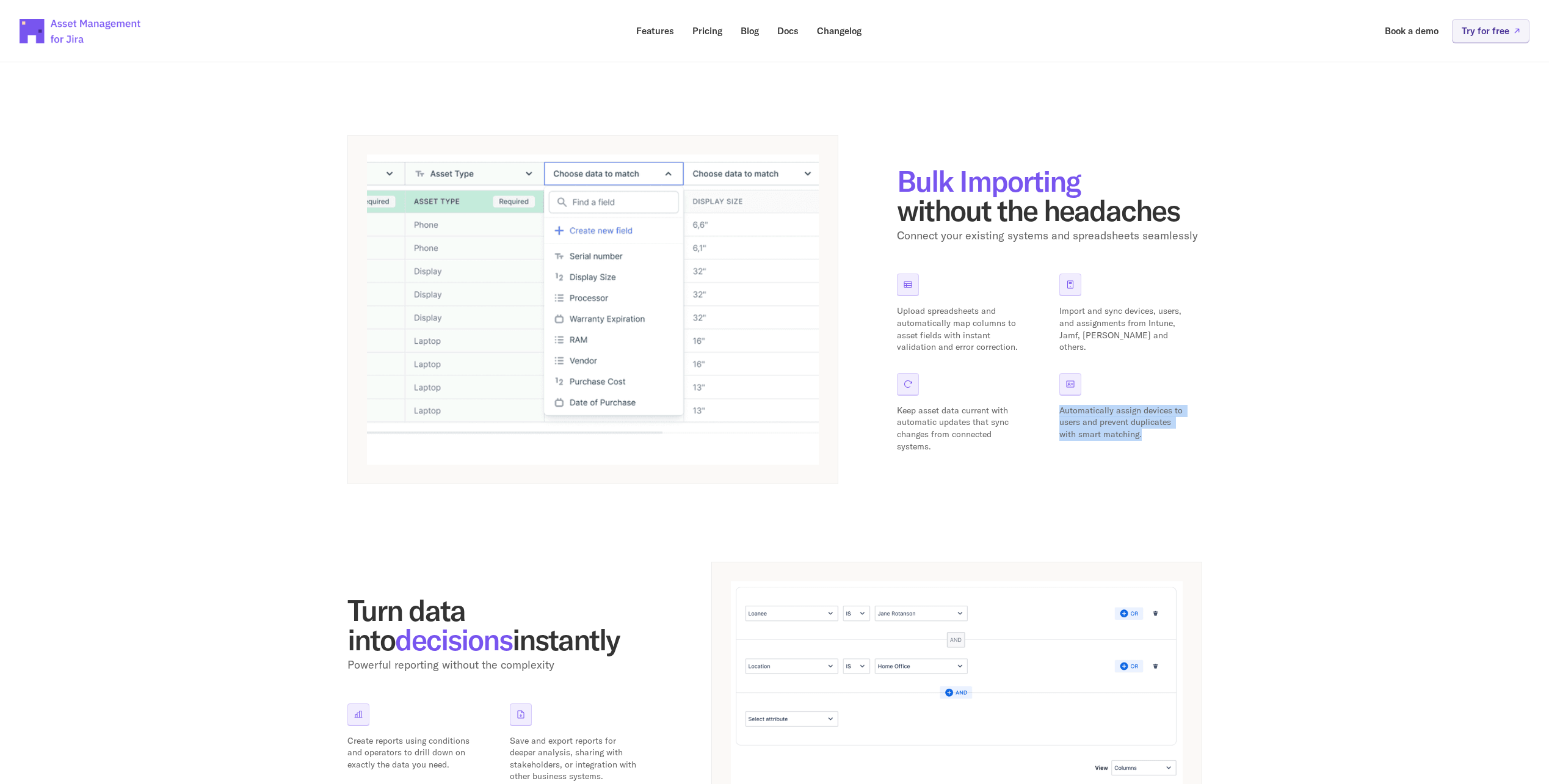
click at [1055, 410] on div "Upload spreadsheets and automatically map columns to asset fields with instant …" at bounding box center [1049, 363] width 306 height 179
drag, startPoint x: 1055, startPoint y: 410, endPoint x: 1056, endPoint y: 422, distance: 12.0
click at [1056, 422] on div "Upload spreadsheets and automatically map columns to asset fields with instant …" at bounding box center [1049, 363] width 306 height 179
drag, startPoint x: 1062, startPoint y: 414, endPoint x: 1150, endPoint y: 434, distance: 90.2
click at [1150, 434] on p "Automatically assign devices to users and prevent duplicates with smart matchin…" at bounding box center [1123, 423] width 128 height 36
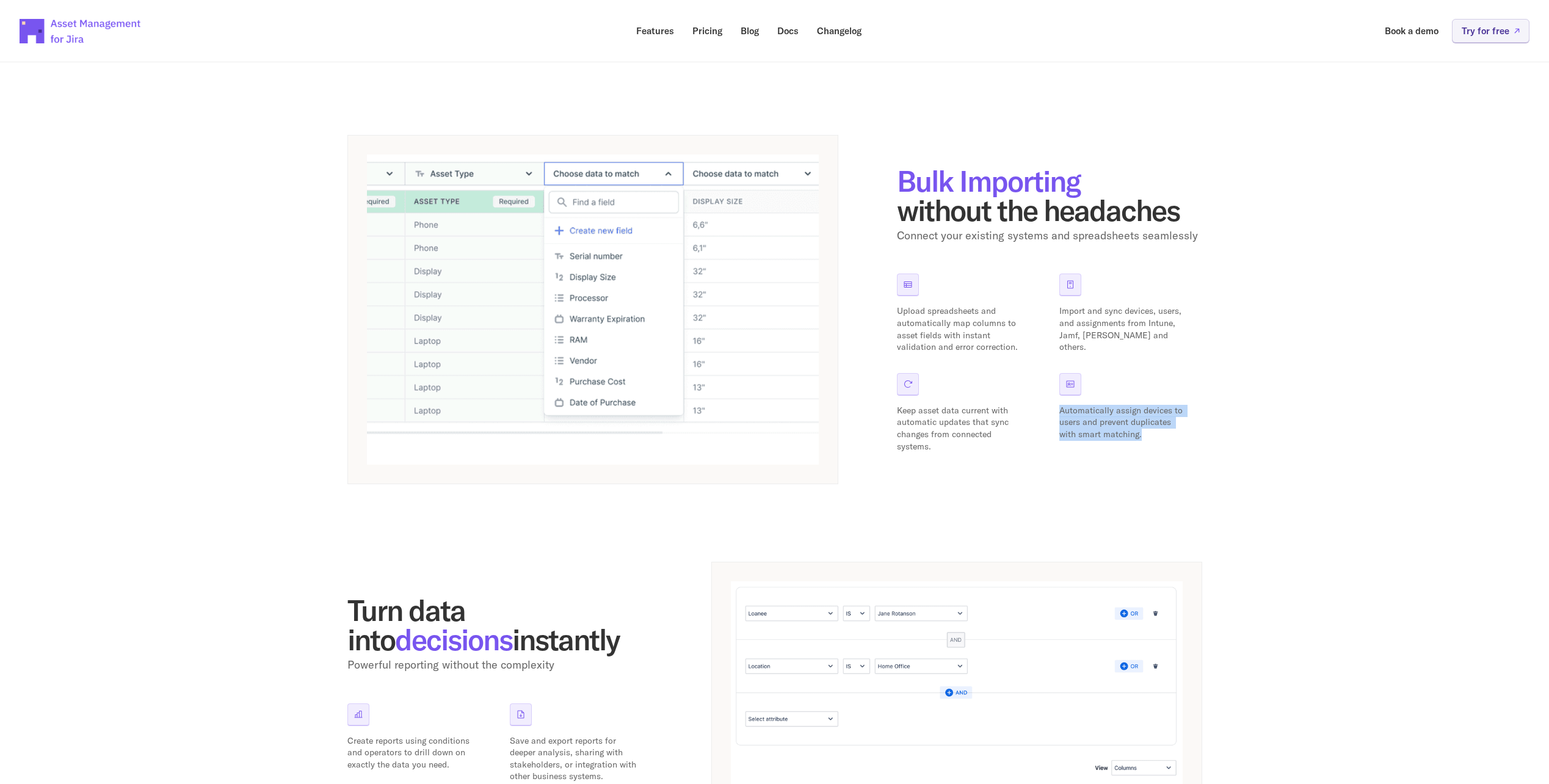
click at [1150, 434] on p "Automatically assign devices to users and prevent duplicates with smart matchin…" at bounding box center [1123, 423] width 128 height 36
drag, startPoint x: 1092, startPoint y: 322, endPoint x: 1063, endPoint y: 305, distance: 33.6
click at [1063, 305] on p "Import and sync devices, users, and assignments from Intune, Jamf, [PERSON_NAME…" at bounding box center [1123, 329] width 128 height 48
drag, startPoint x: 1063, startPoint y: 305, endPoint x: 1057, endPoint y: 310, distance: 7.8
click at [1057, 321] on div "Upload spreadsheets and automatically map columns to asset fields with instant …" at bounding box center [1049, 363] width 306 height 179
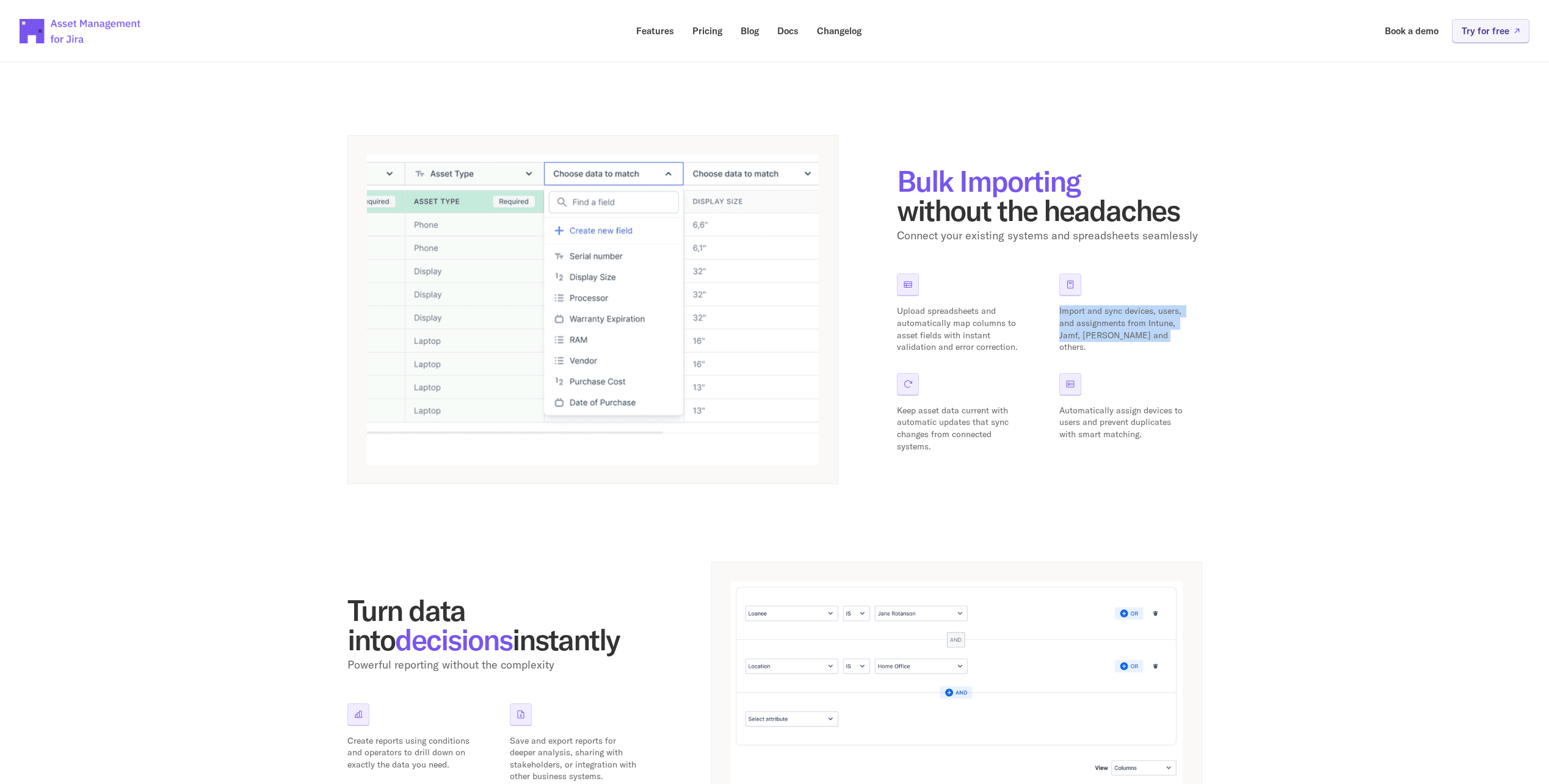
drag, startPoint x: 1057, startPoint y: 310, endPoint x: 1171, endPoint y: 349, distance: 120.5
click at [1171, 349] on div "Upload spreadsheets and automatically map columns to asset fields with instant …" at bounding box center [1049, 363] width 306 height 179
click at [1071, 462] on div "Bulk Importing without the headaches Connect your existing systems and spreadsh…" at bounding box center [774, 309] width 855 height 349
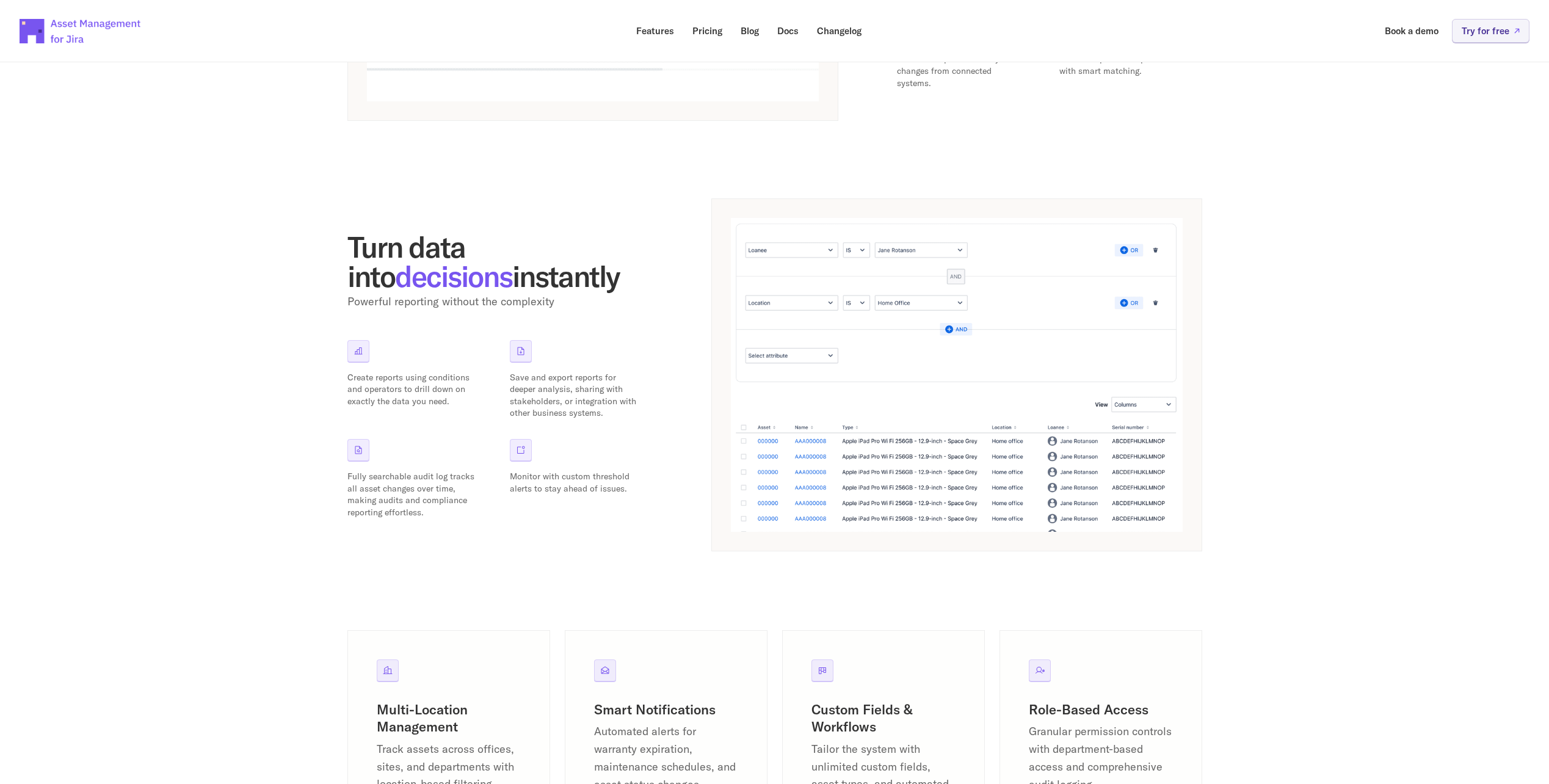
scroll to position [915, 0]
drag, startPoint x: 346, startPoint y: 238, endPoint x: 592, endPoint y: 282, distance: 249.9
click at [592, 282] on h2 "Turn data into decisions instantly" at bounding box center [500, 258] width 306 height 59
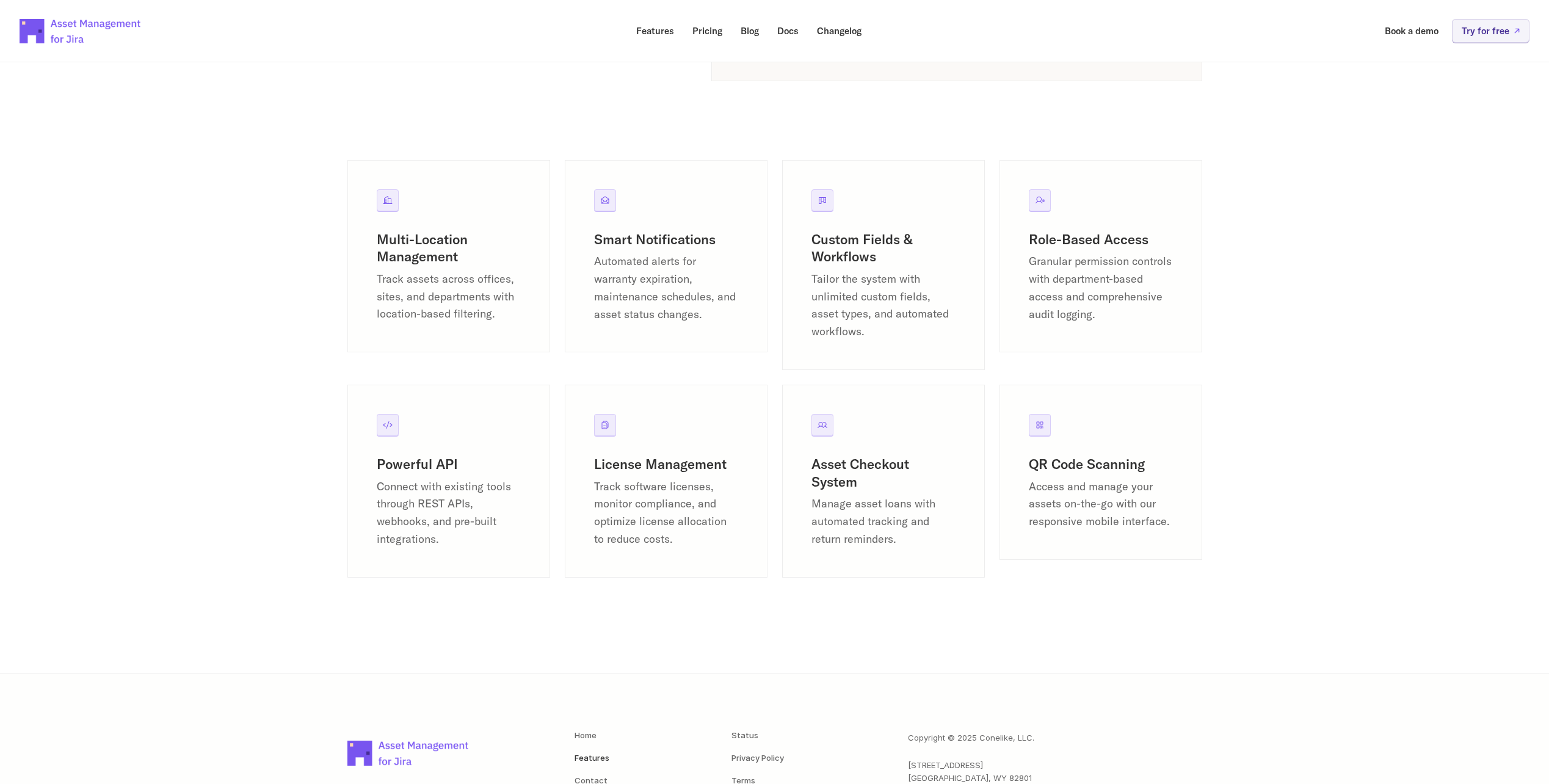
scroll to position [1480, 0]
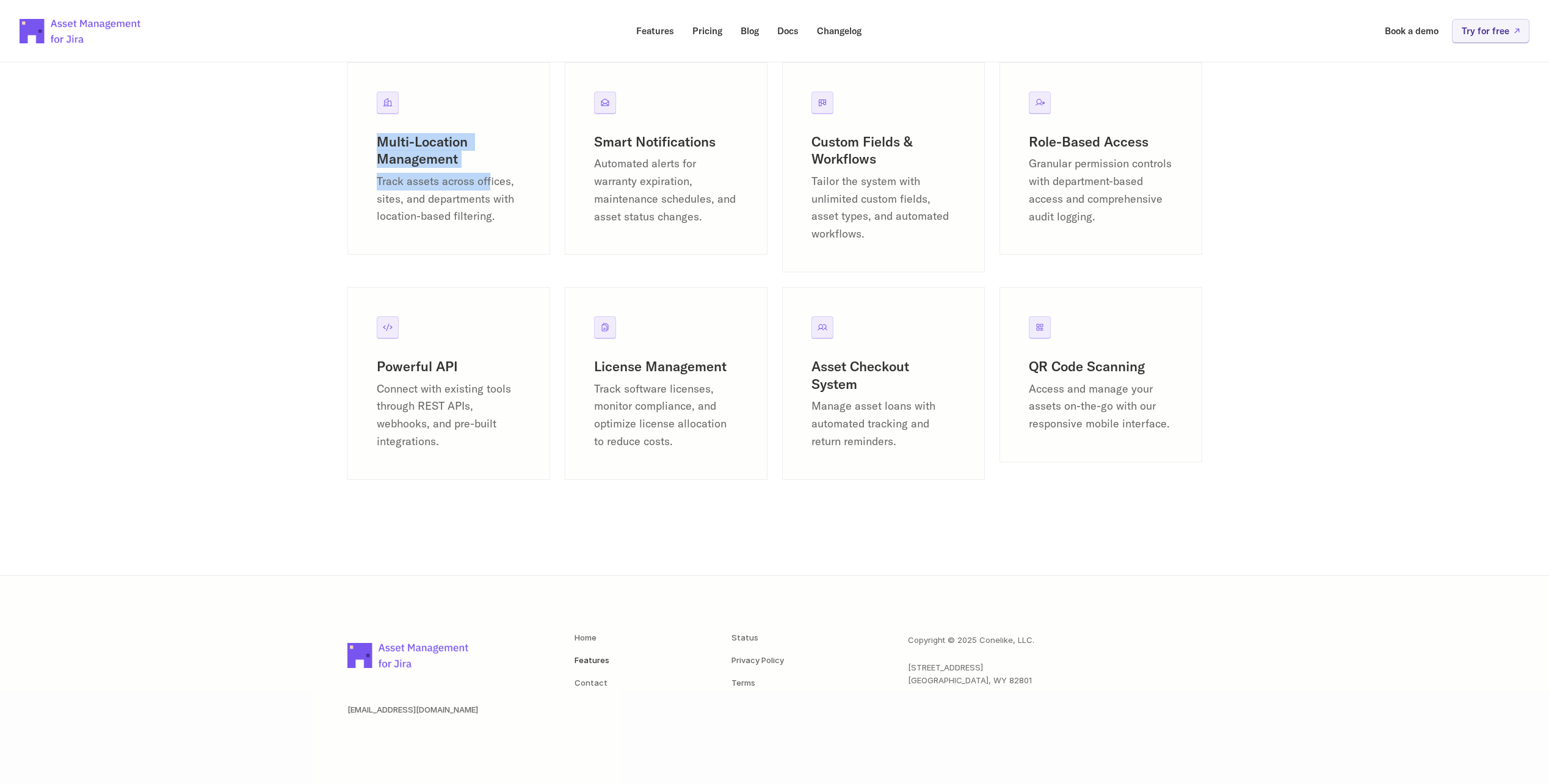
drag, startPoint x: 370, startPoint y: 139, endPoint x: 492, endPoint y: 179, distance: 128.4
click at [492, 179] on div "Multi-Location Management Track assets across offices, sites, and departments w…" at bounding box center [449, 159] width 203 height 193
drag, startPoint x: 492, startPoint y: 179, endPoint x: 483, endPoint y: 202, distance: 24.7
click at [483, 202] on p "Track assets across offices, sites, and departments with location-based filteri…" at bounding box center [448, 199] width 144 height 53
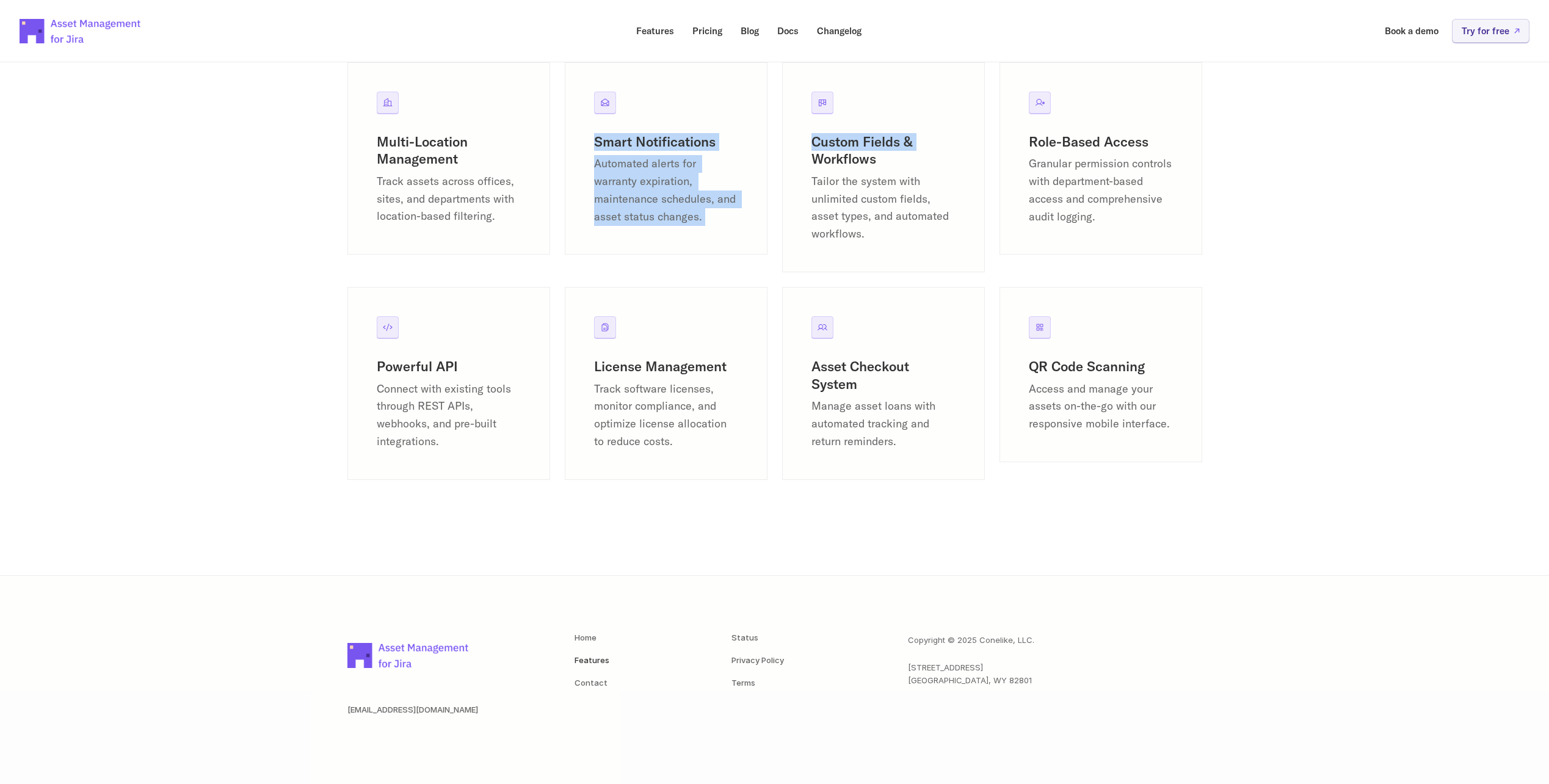
drag, startPoint x: 575, startPoint y: 136, endPoint x: 779, endPoint y: 155, distance: 204.9
click at [779, 155] on div "Multi-Location Management Track assets across offices, sites, and departments w…" at bounding box center [774, 280] width 855 height 435
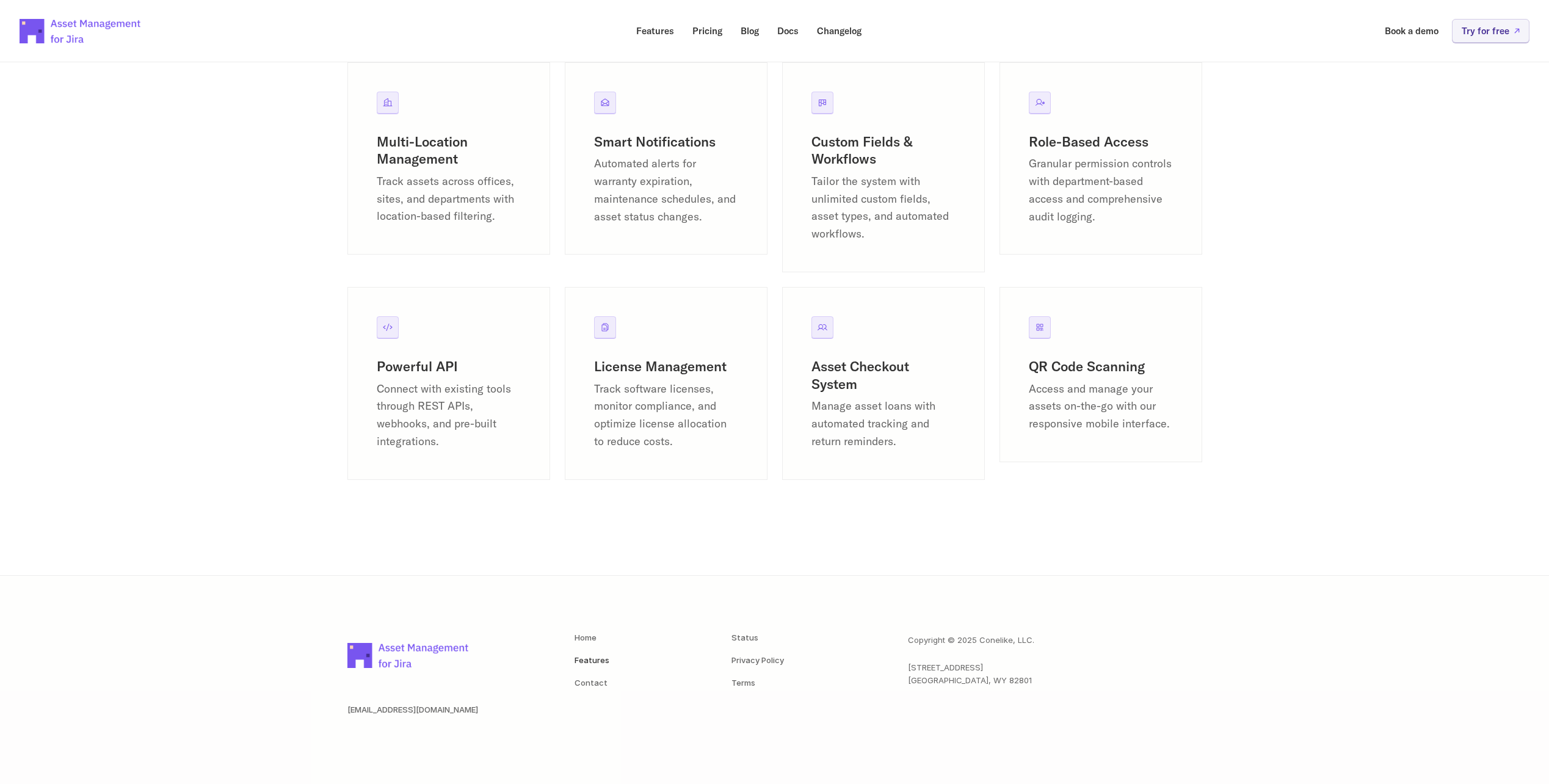
drag, startPoint x: 779, startPoint y: 155, endPoint x: 896, endPoint y: 166, distance: 117.5
click at [898, 169] on div "Custom Fields & Workflows Tailor the system with unlimited custom fields, asset…" at bounding box center [883, 188] width 144 height 109
drag, startPoint x: 1031, startPoint y: 137, endPoint x: 1148, endPoint y: 144, distance: 117.2
click at [1148, 144] on h3 "Role-Based Access" at bounding box center [1101, 142] width 144 height 18
drag, startPoint x: 1148, startPoint y: 144, endPoint x: 1030, endPoint y: 143, distance: 118.0
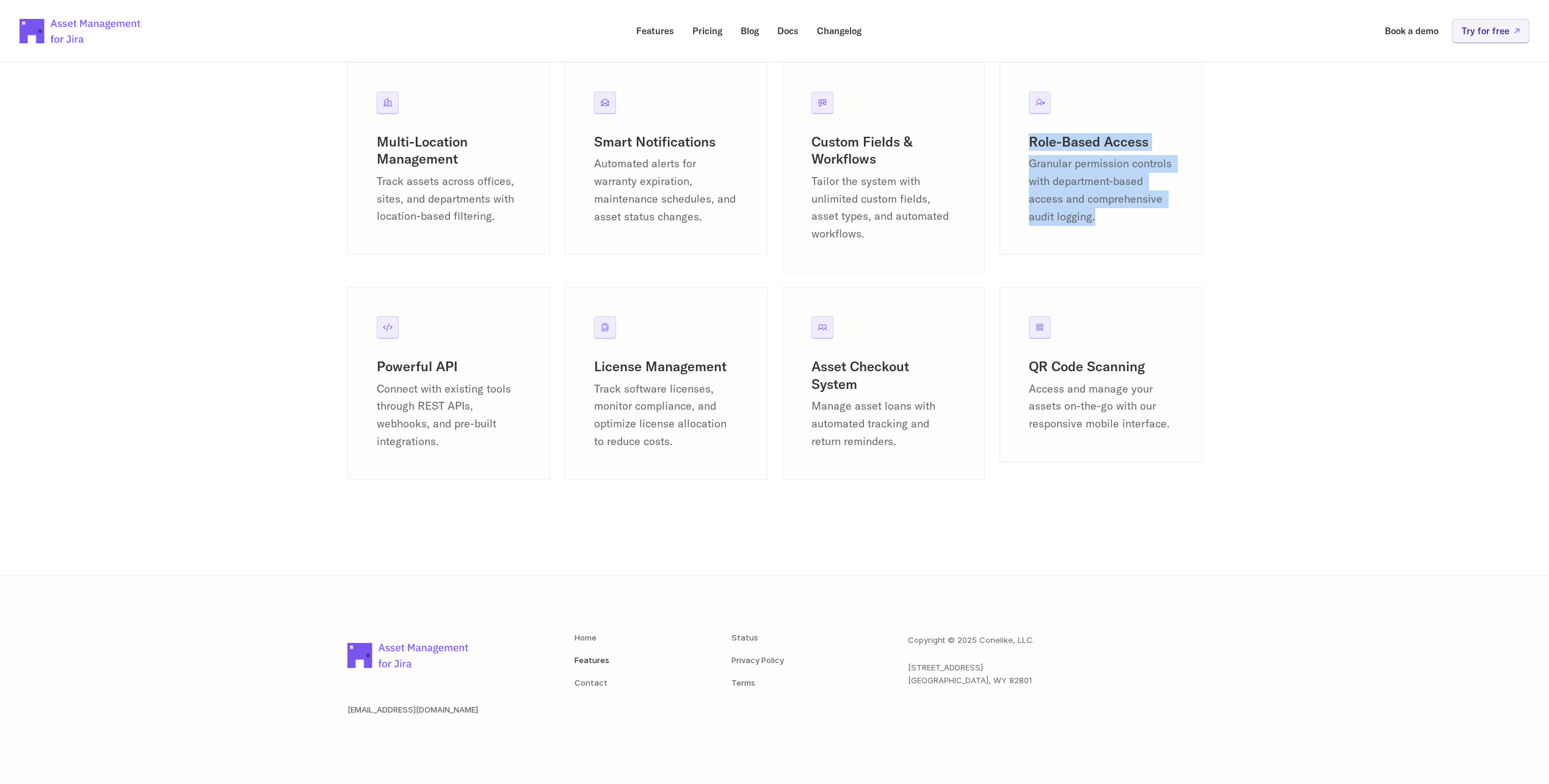
click at [1030, 143] on div "Role-Based Access Granular permission controls with department-based access and…" at bounding box center [1101, 179] width 144 height 93
click at [1026, 141] on div "Role-Based Access Granular permission controls with department-based access and…" at bounding box center [1101, 159] width 203 height 193
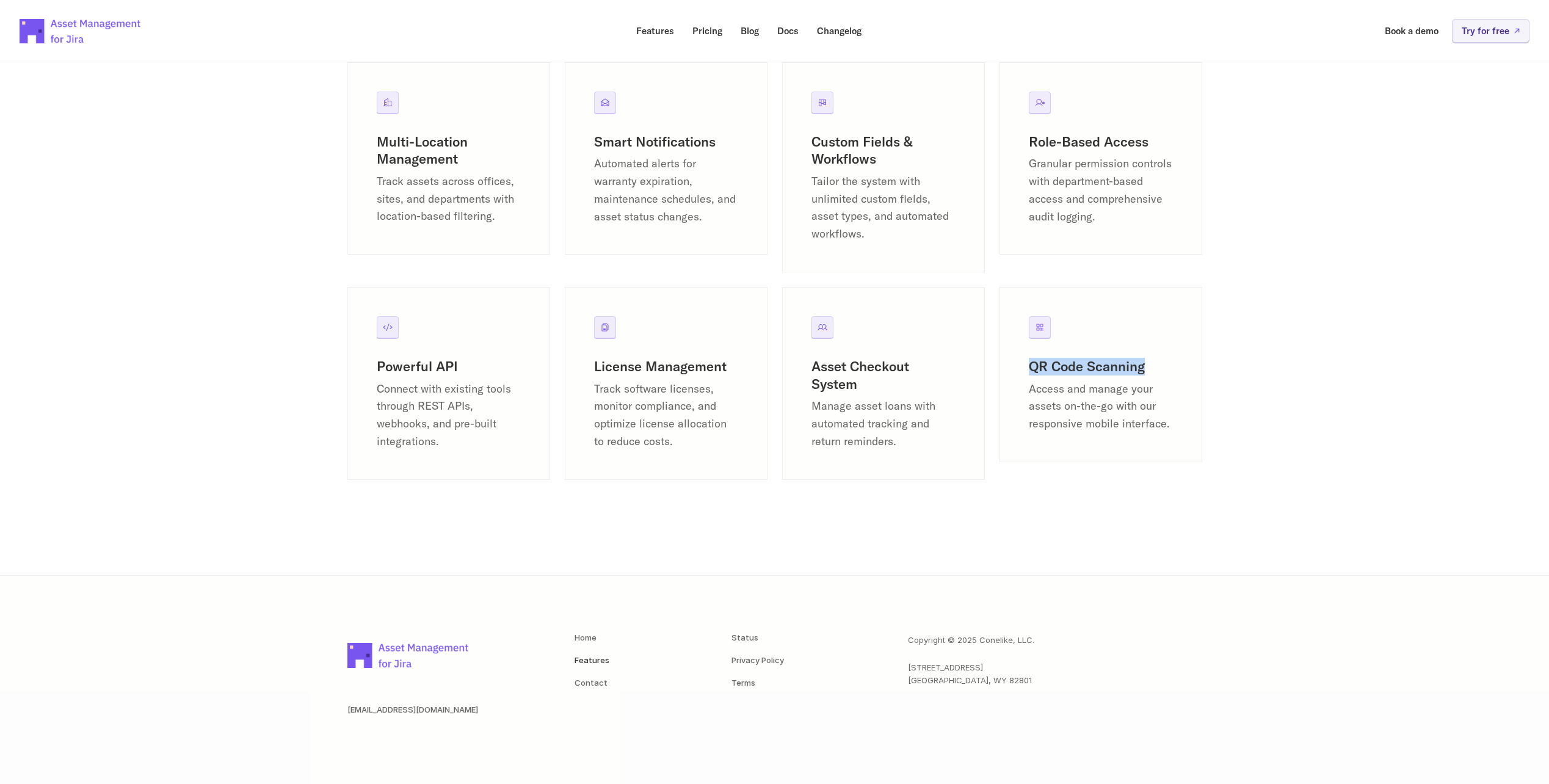
drag, startPoint x: 1025, startPoint y: 362, endPoint x: 1144, endPoint y: 370, distance: 119.3
click at [1144, 370] on div "QR Code Scanning Access and manage your assets on-the-go with our responsive mo…" at bounding box center [1101, 374] width 203 height 175
drag, startPoint x: 809, startPoint y: 361, endPoint x: 909, endPoint y: 381, distance: 102.0
click at [909, 381] on div "Asset Checkout System Manage asset loans with automated tracking and return rem…" at bounding box center [884, 383] width 203 height 193
drag, startPoint x: 596, startPoint y: 368, endPoint x: 733, endPoint y: 374, distance: 137.1
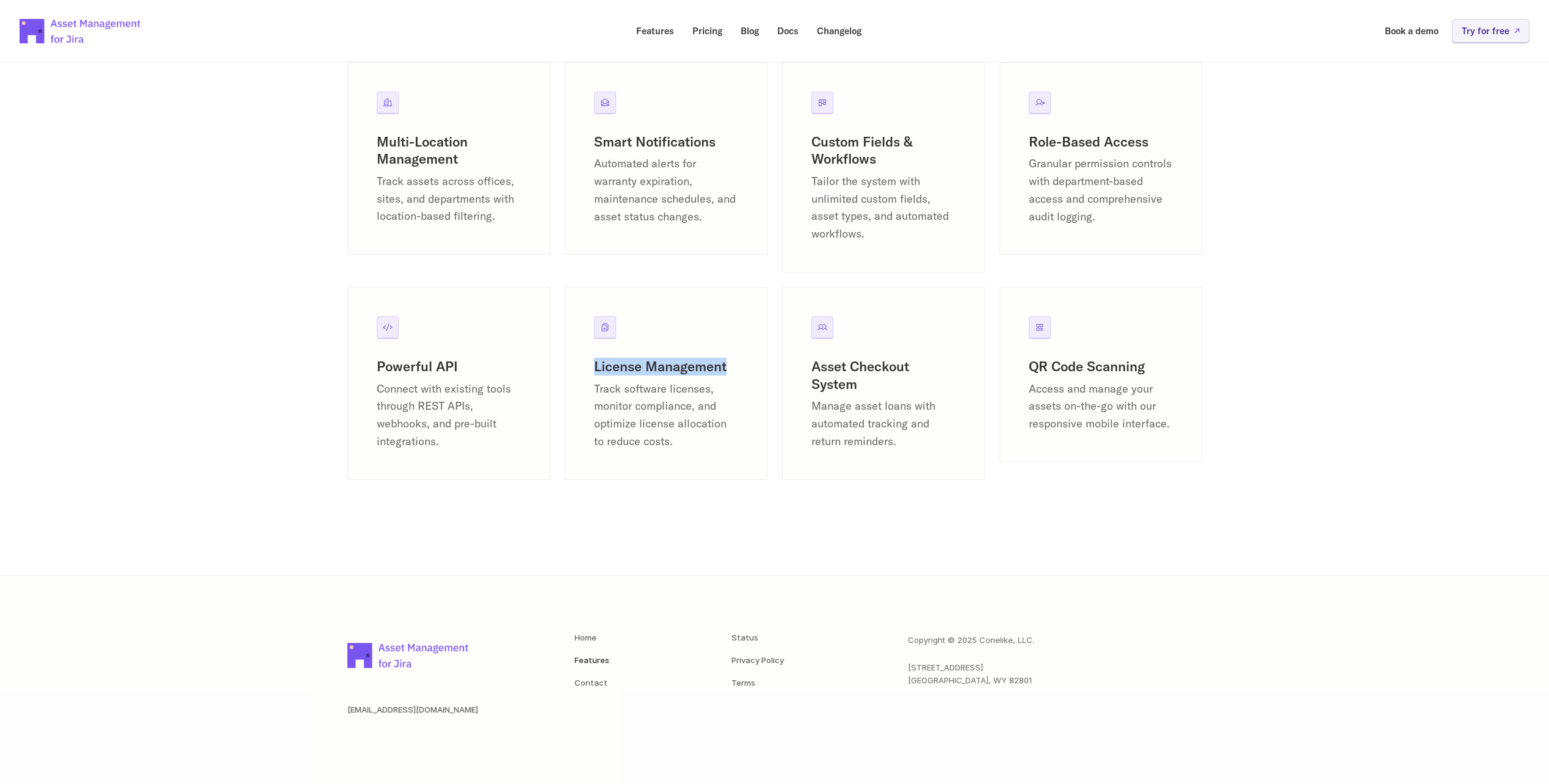
click at [733, 374] on h3 "License Management" at bounding box center [666, 366] width 144 height 18
drag, startPoint x: 733, startPoint y: 374, endPoint x: 722, endPoint y: 376, distance: 11.2
click at [733, 374] on h3 "License Management" at bounding box center [666, 366] width 144 height 18
drag, startPoint x: 360, startPoint y: 368, endPoint x: 519, endPoint y: 370, distance: 159.0
click at [519, 370] on div "Powerful API Connect with existing tools through REST APIs, webhooks, and pre-b…" at bounding box center [449, 383] width 203 height 193
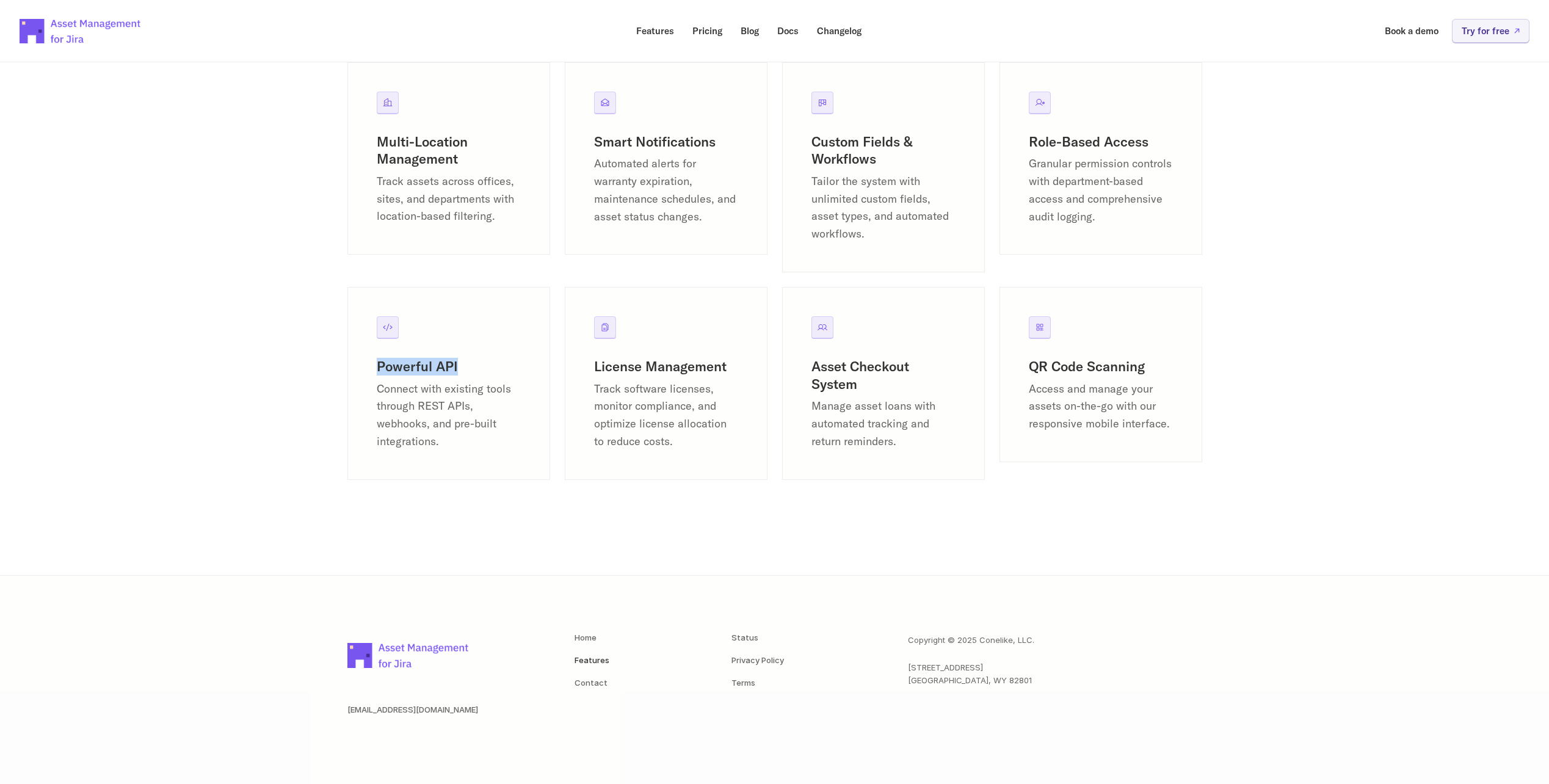
click at [519, 370] on h3 "Powerful API" at bounding box center [448, 366] width 144 height 18
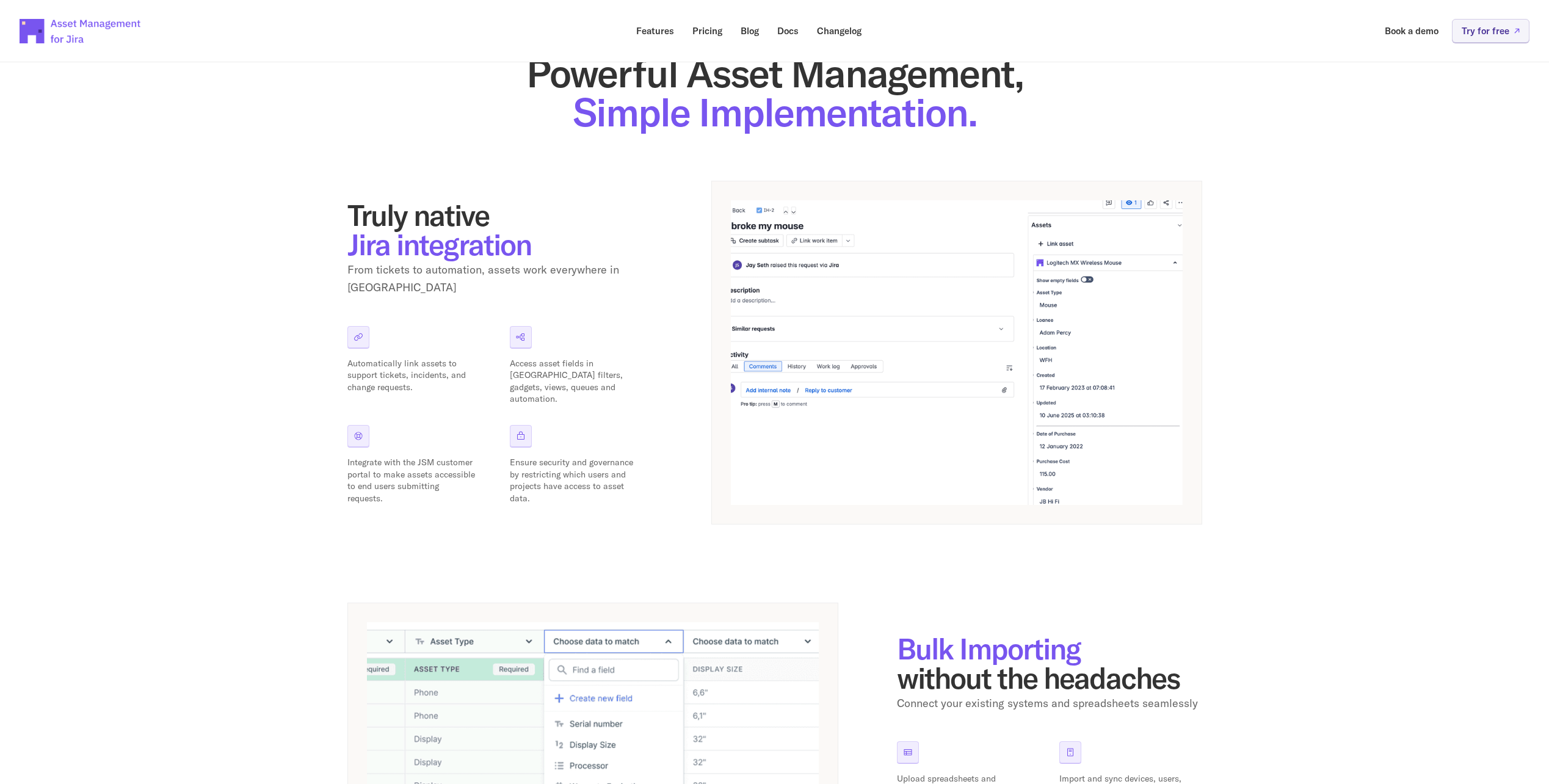
scroll to position [0, 0]
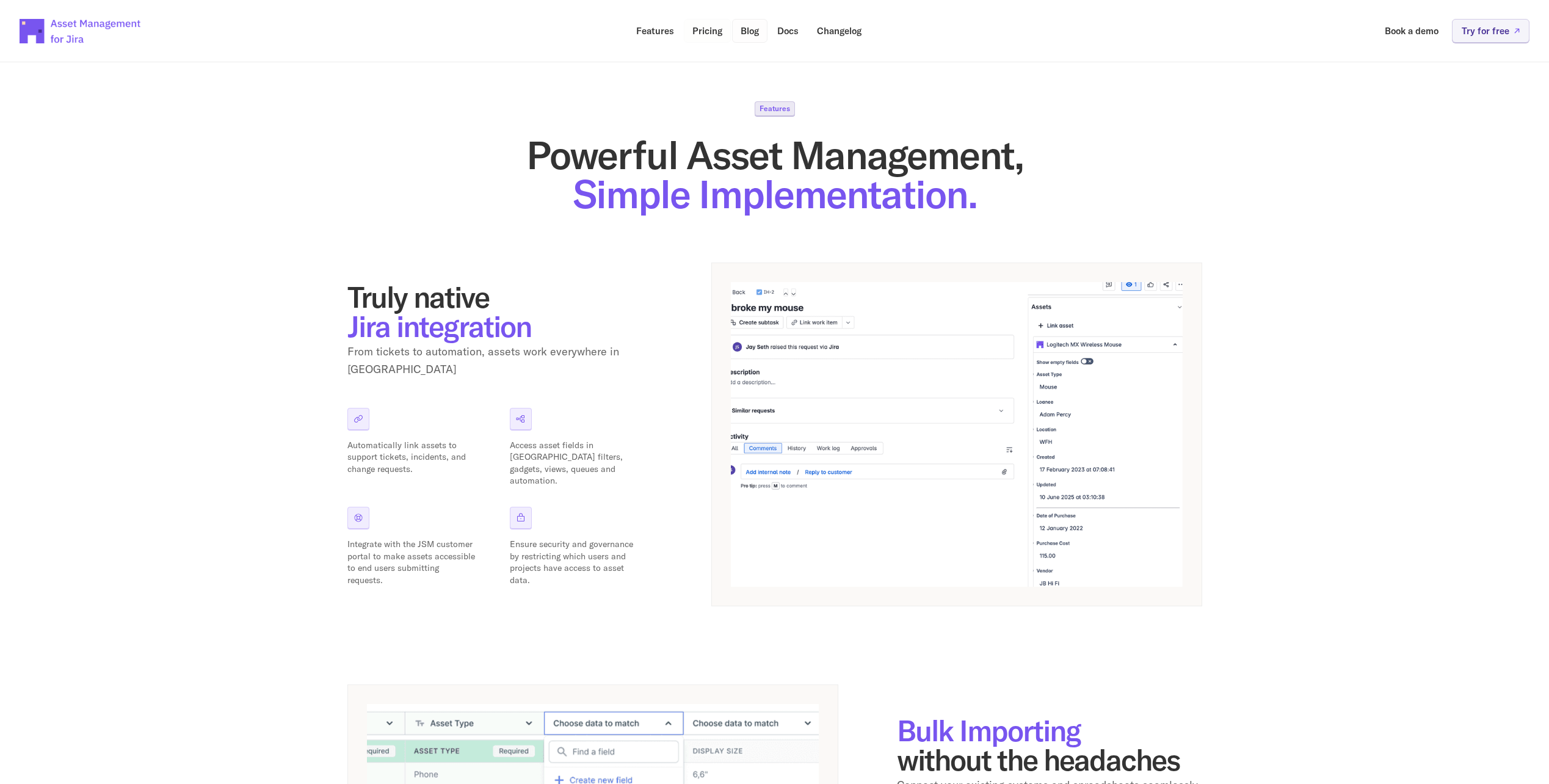
click at [758, 29] on p "Blog" at bounding box center [750, 30] width 18 height 9
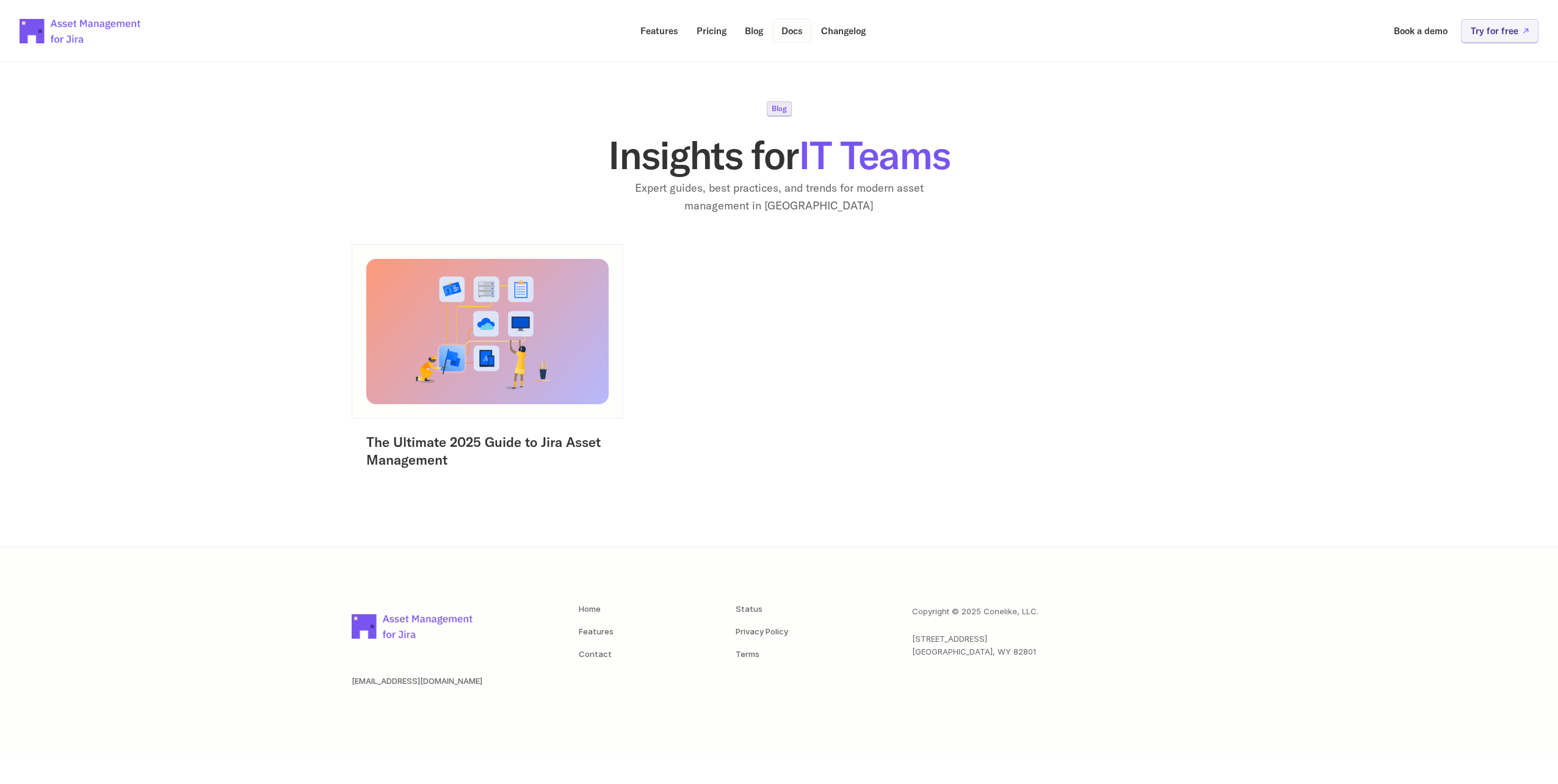
click at [790, 31] on p "Docs" at bounding box center [791, 30] width 21 height 9
click at [864, 33] on p "Changelog" at bounding box center [843, 30] width 45 height 9
click at [58, 48] on img at bounding box center [81, 31] width 122 height 43
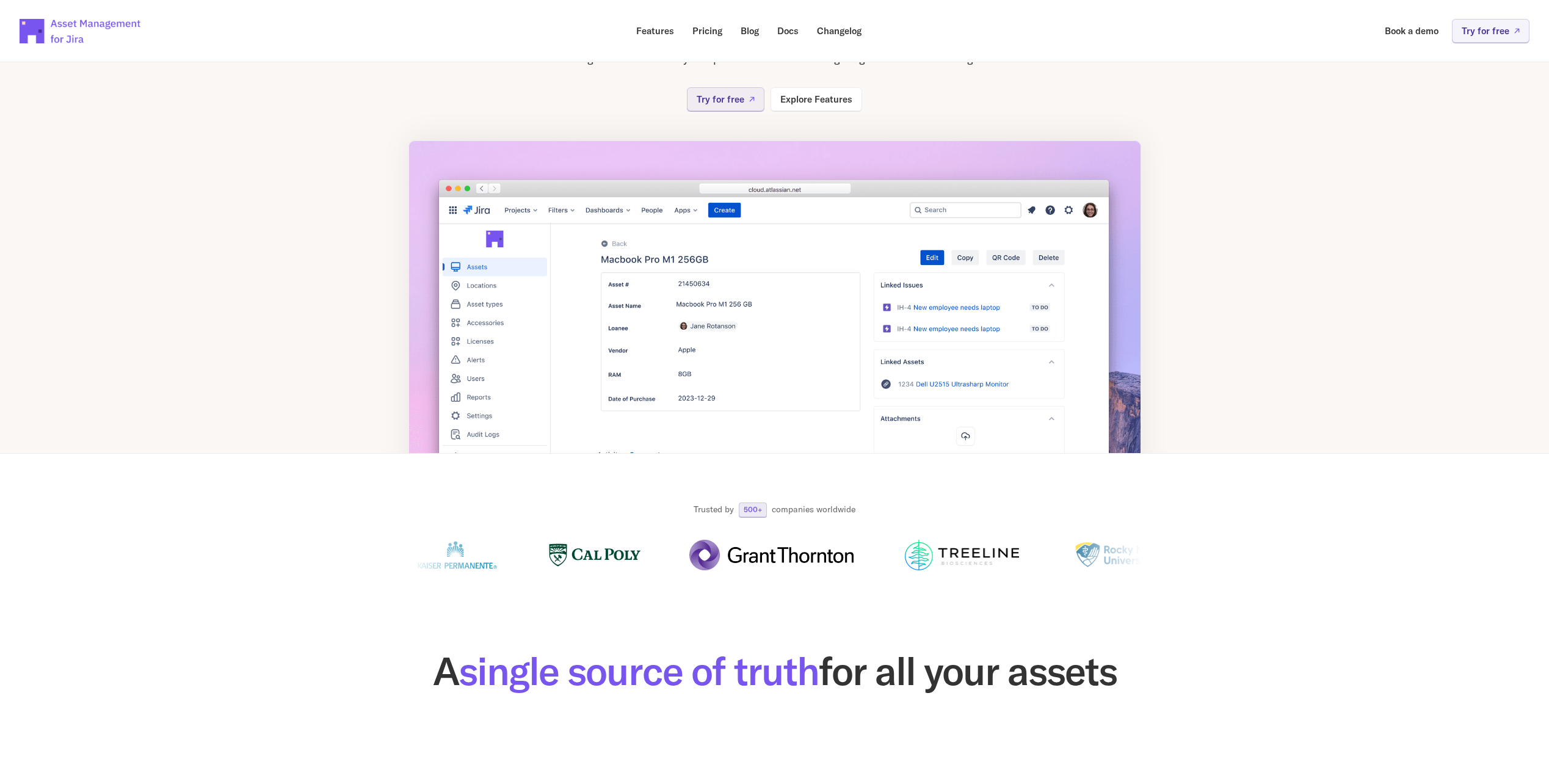
scroll to position [427, 0]
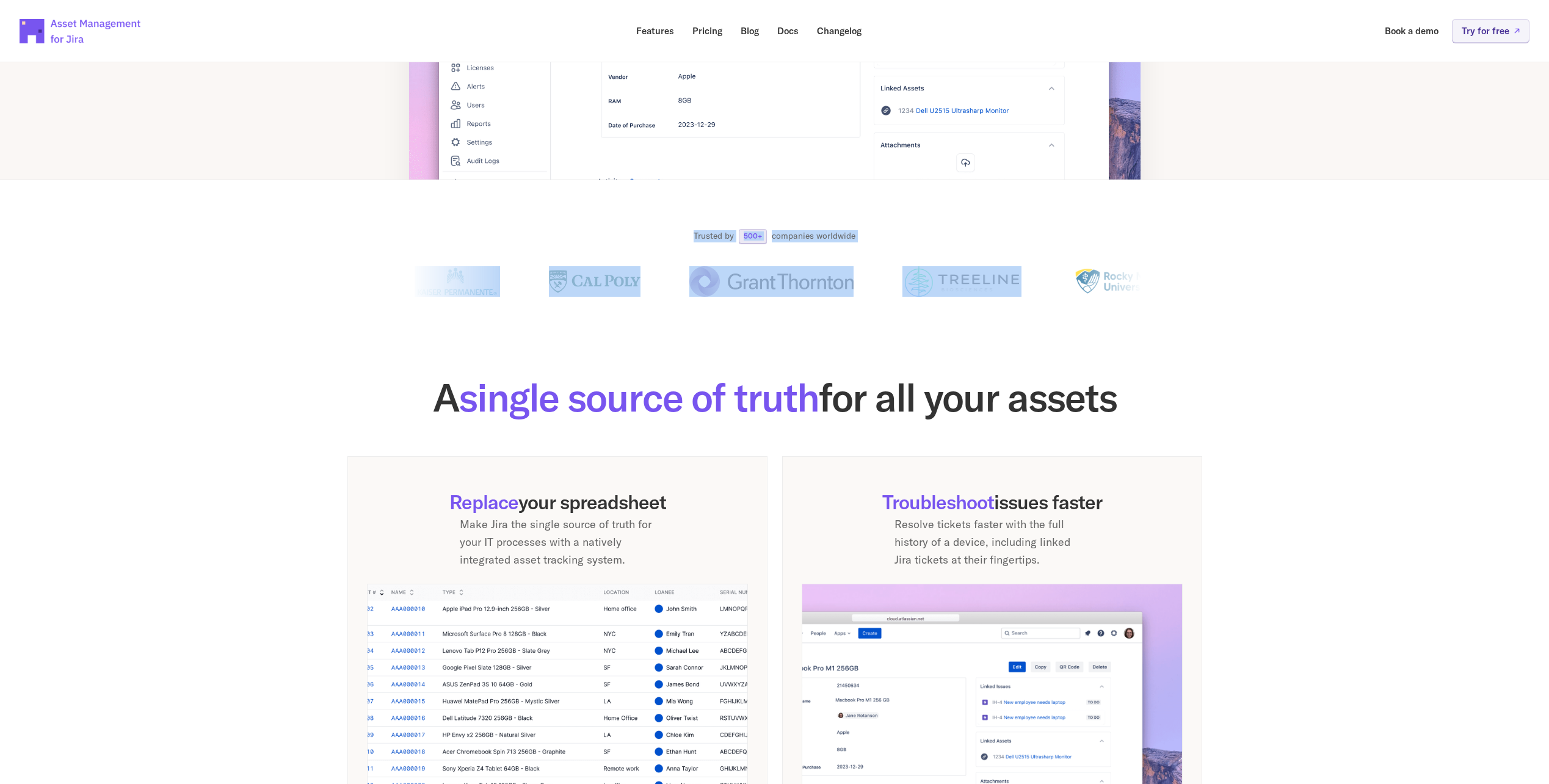
drag, startPoint x: 693, startPoint y: 237, endPoint x: 880, endPoint y: 241, distance: 187.0
click at [880, 241] on div "Trusted by 500+ companies worldwide" at bounding box center [774, 264] width 733 height 71
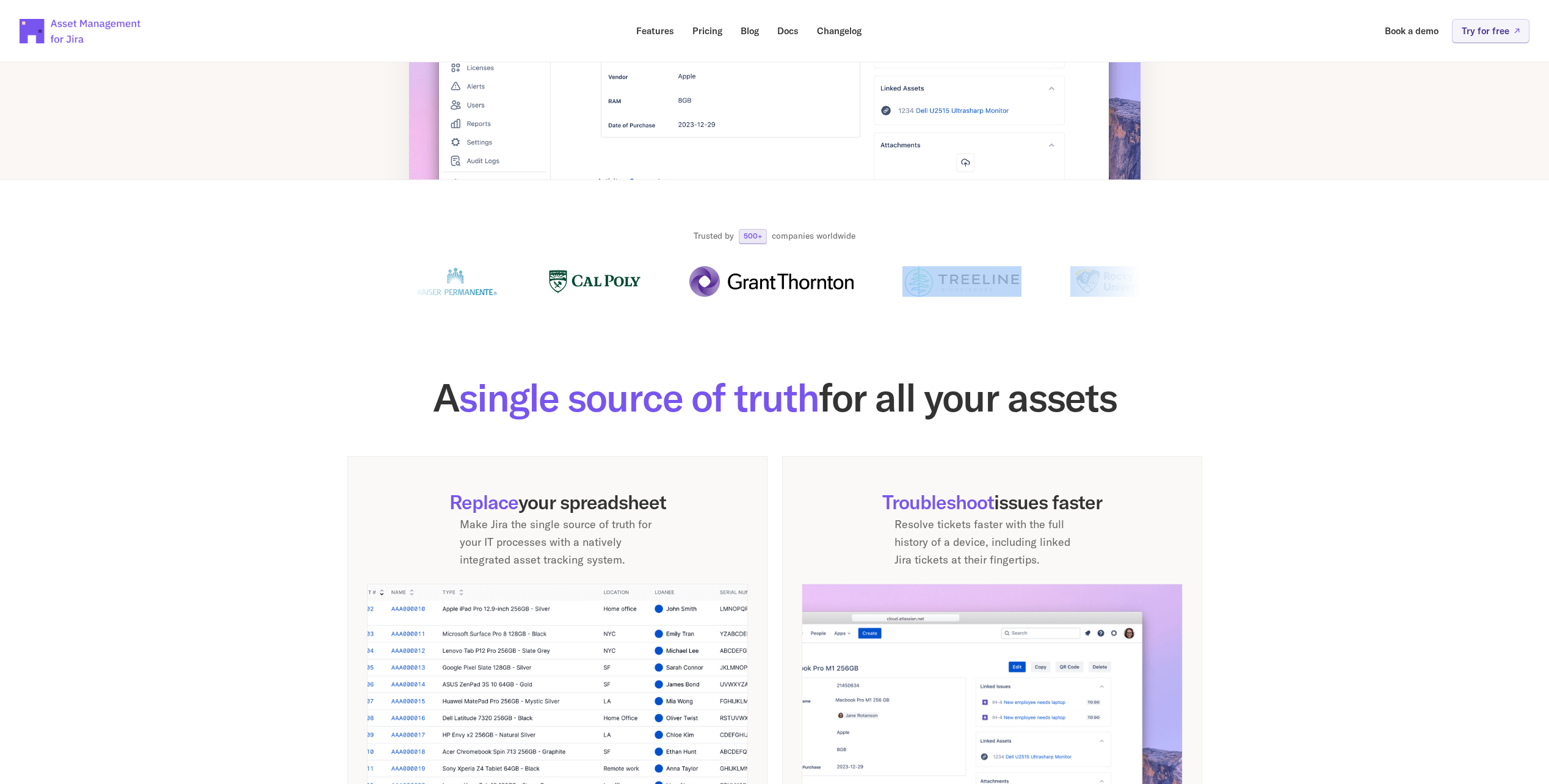
drag, startPoint x: 836, startPoint y: 286, endPoint x: 1070, endPoint y: 284, distance: 234.0
click at [1070, 284] on section at bounding box center [774, 281] width 733 height 37
drag, startPoint x: 1070, startPoint y: 284, endPoint x: 1075, endPoint y: 332, distance: 48.3
click at [1075, 332] on section "A single source of truth for all your assets Replace your spreadsheet Make Jira…" at bounding box center [774, 736] width 1549 height 874
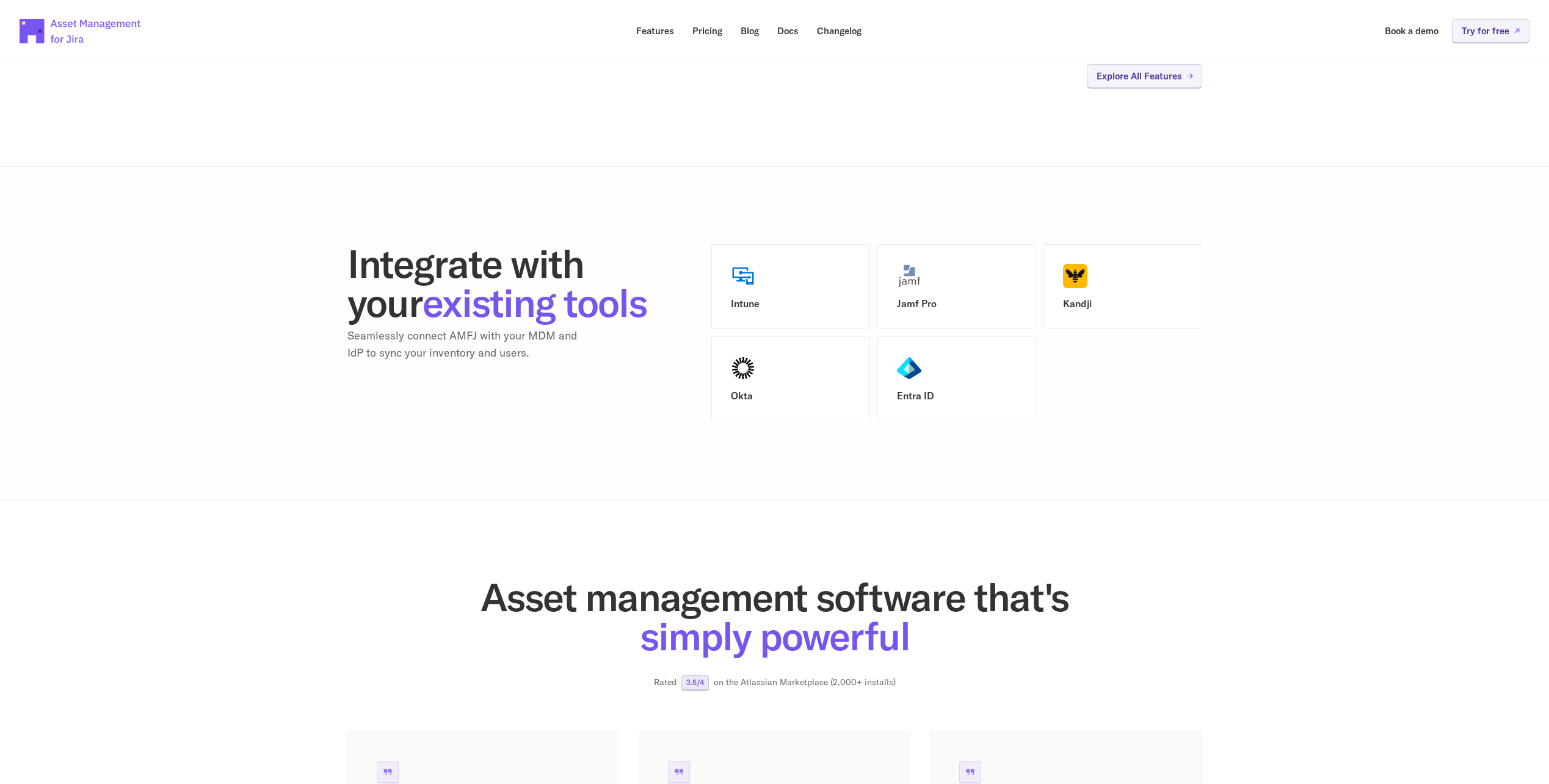
scroll to position [1221, 0]
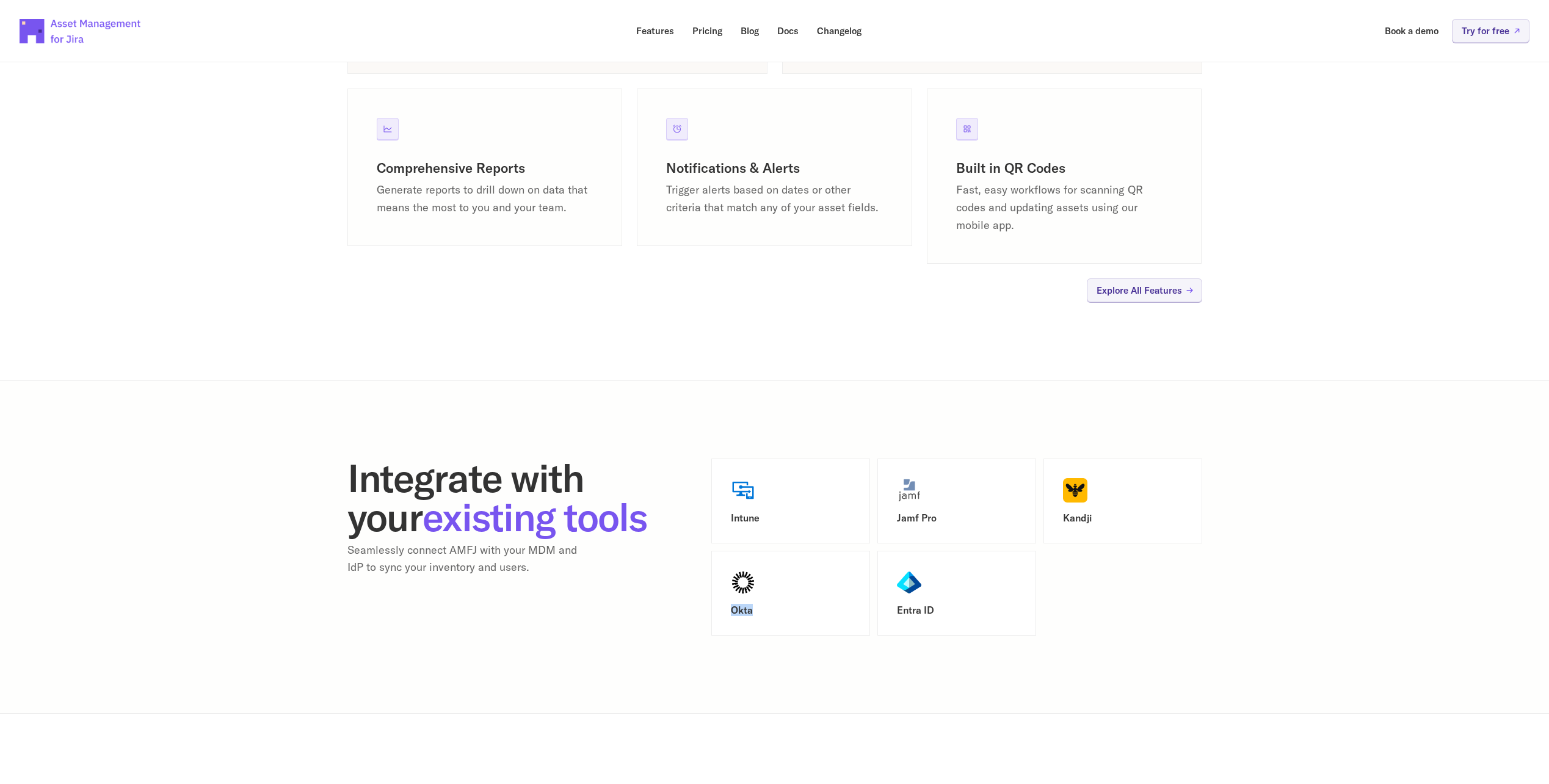
drag, startPoint x: 726, startPoint y: 609, endPoint x: 780, endPoint y: 611, distance: 54.0
click at [780, 611] on div "Okta" at bounding box center [790, 592] width 158 height 85
click at [780, 611] on h3 "Okta" at bounding box center [790, 610] width 119 height 12
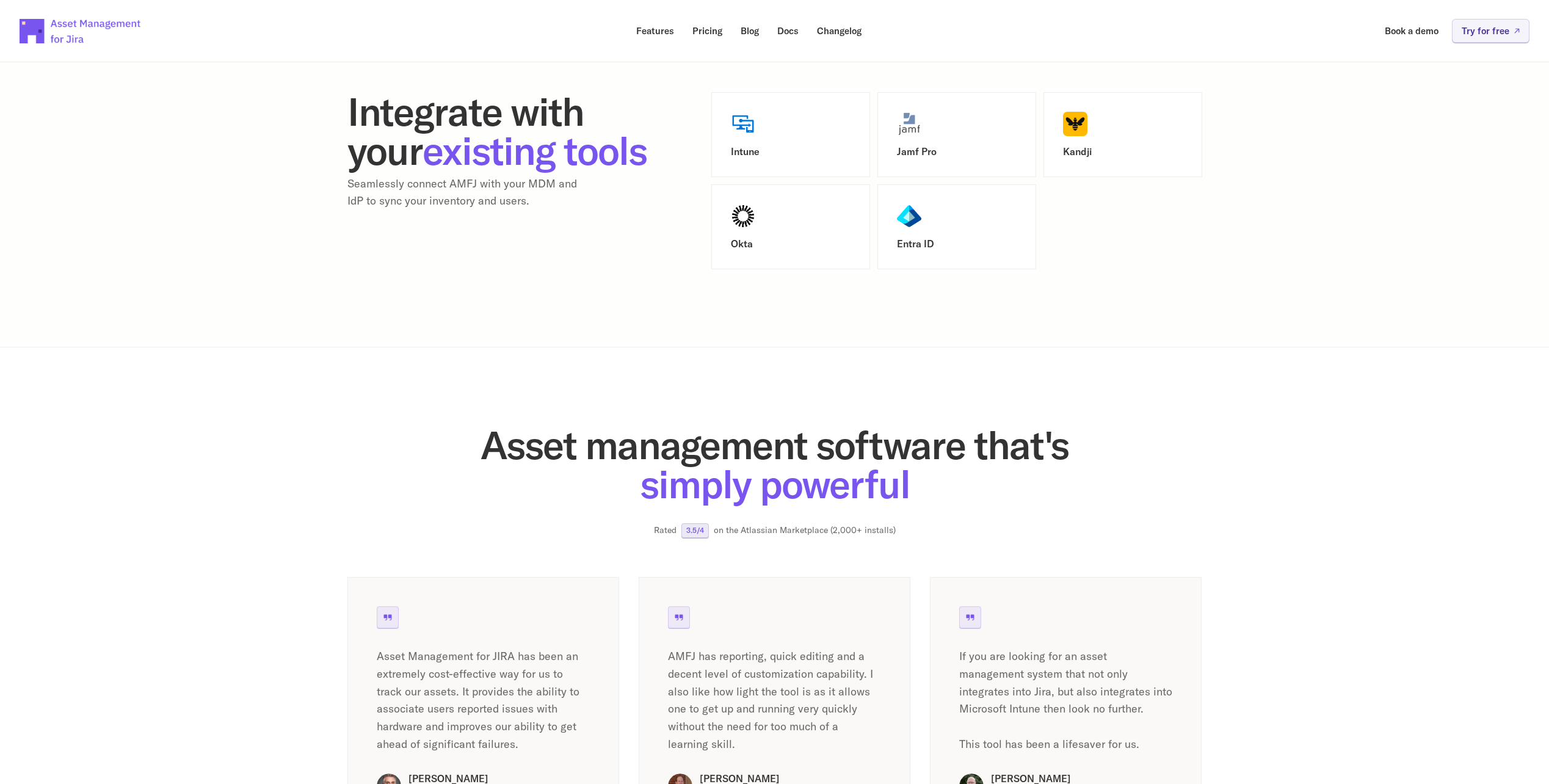
scroll to position [2014, 0]
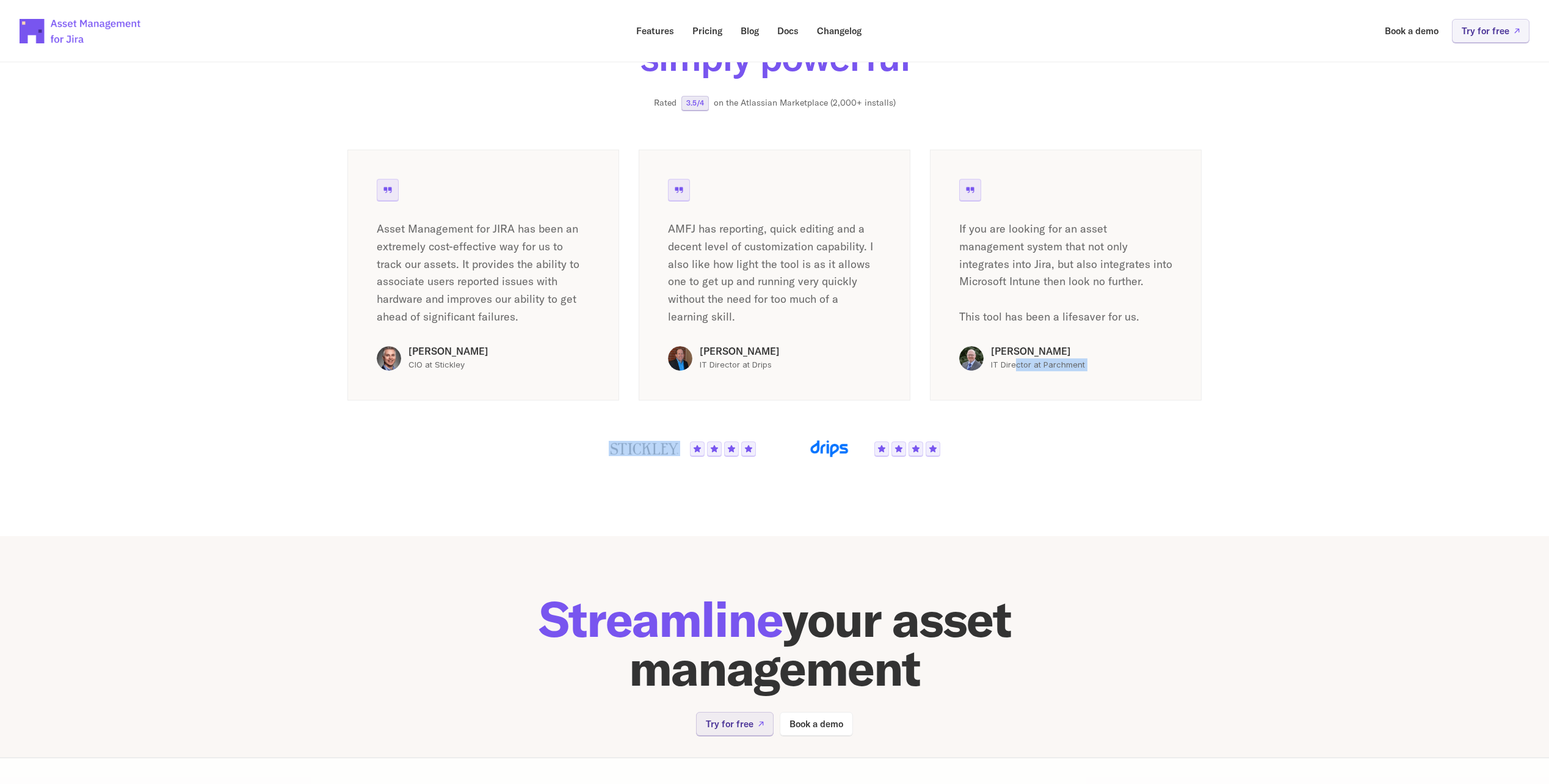
drag, startPoint x: 597, startPoint y: 453, endPoint x: 1014, endPoint y: 450, distance: 417.0
click at [1014, 450] on div "Asset management software that's simply powerful Rated 3.5/4 on the Atlassian M…" at bounding box center [774, 228] width 855 height 460
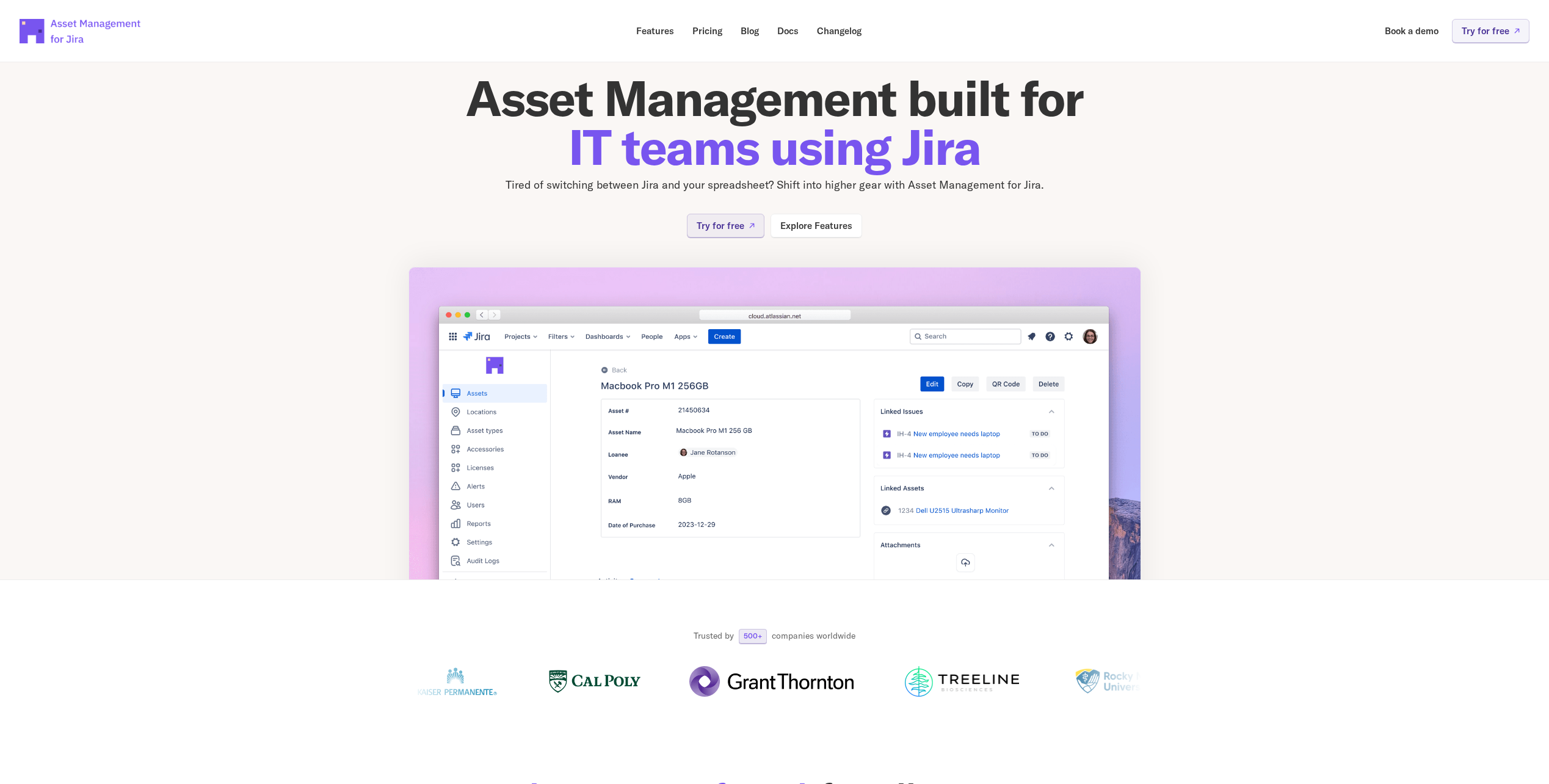
scroll to position [0, 0]
